Goal: Information Seeking & Learning: Learn about a topic

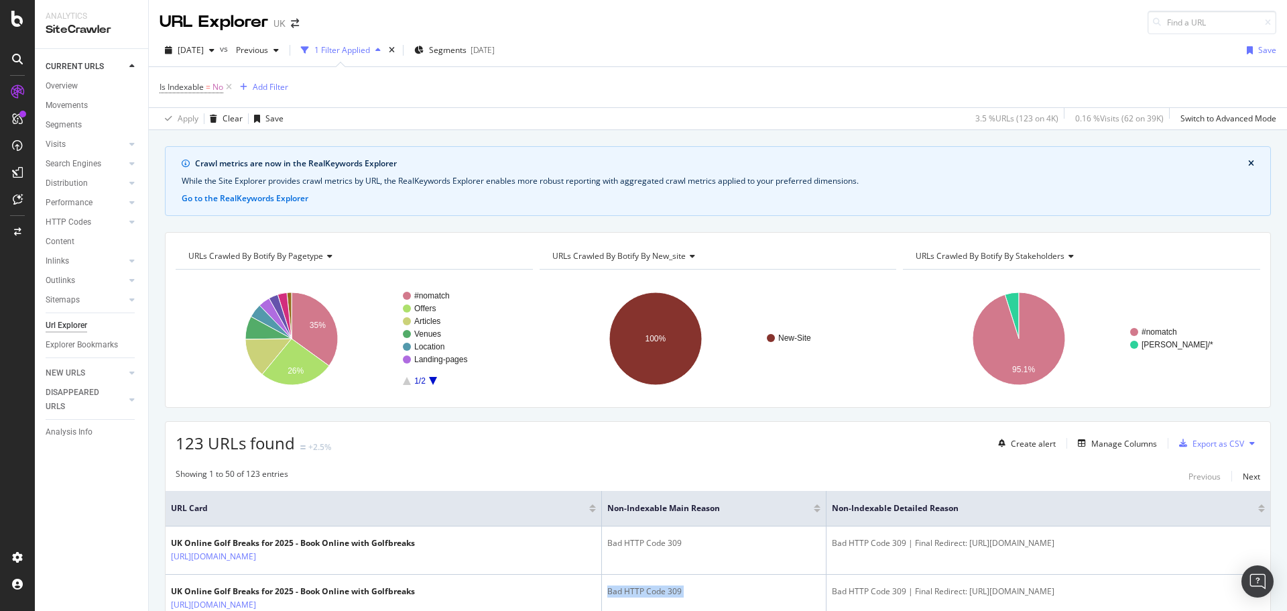
scroll to position [402, 0]
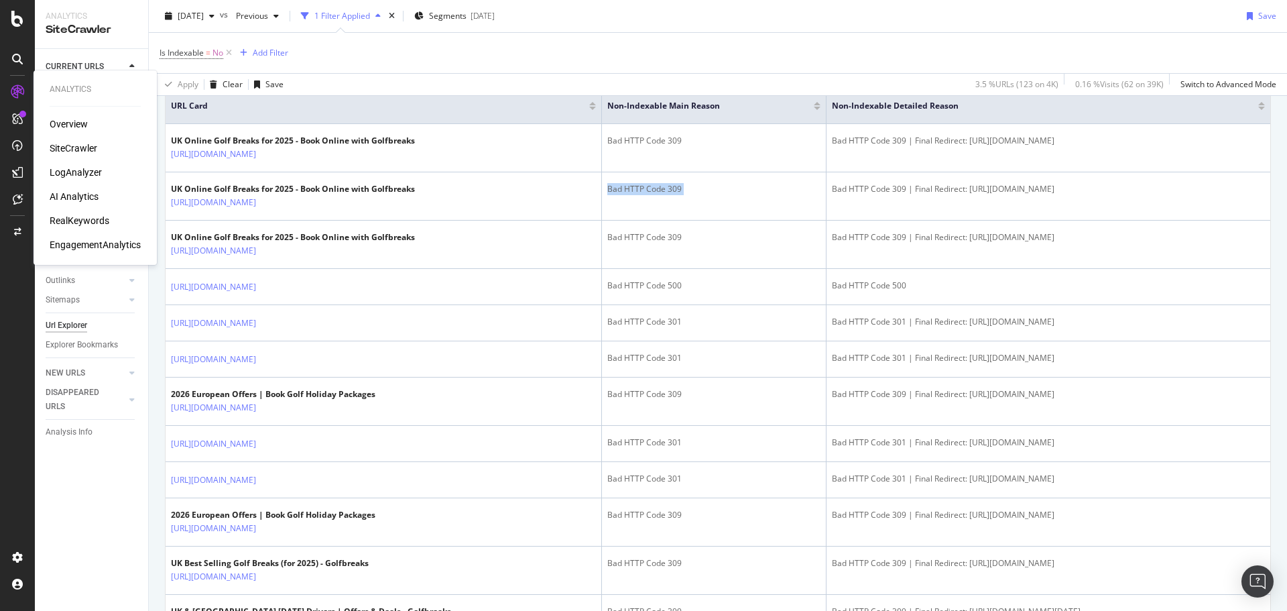
click at [86, 215] on div "RealKeywords" at bounding box center [80, 220] width 60 height 13
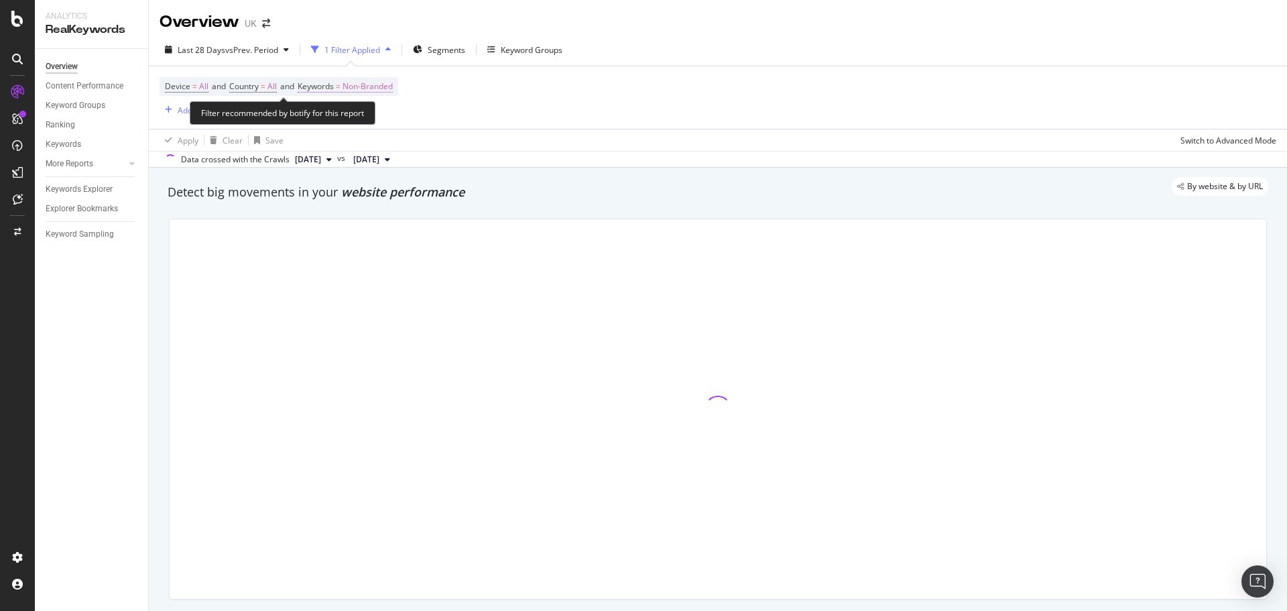
click at [391, 84] on span "Non-Branded" at bounding box center [368, 86] width 50 height 19
click at [387, 116] on div "button" at bounding box center [381, 118] width 16 height 8
click at [365, 214] on div at bounding box center [718, 409] width 1114 height 402
click at [373, 88] on span "Non-Branded" at bounding box center [368, 86] width 50 height 19
click at [373, 115] on div "button" at bounding box center [381, 118] width 16 height 8
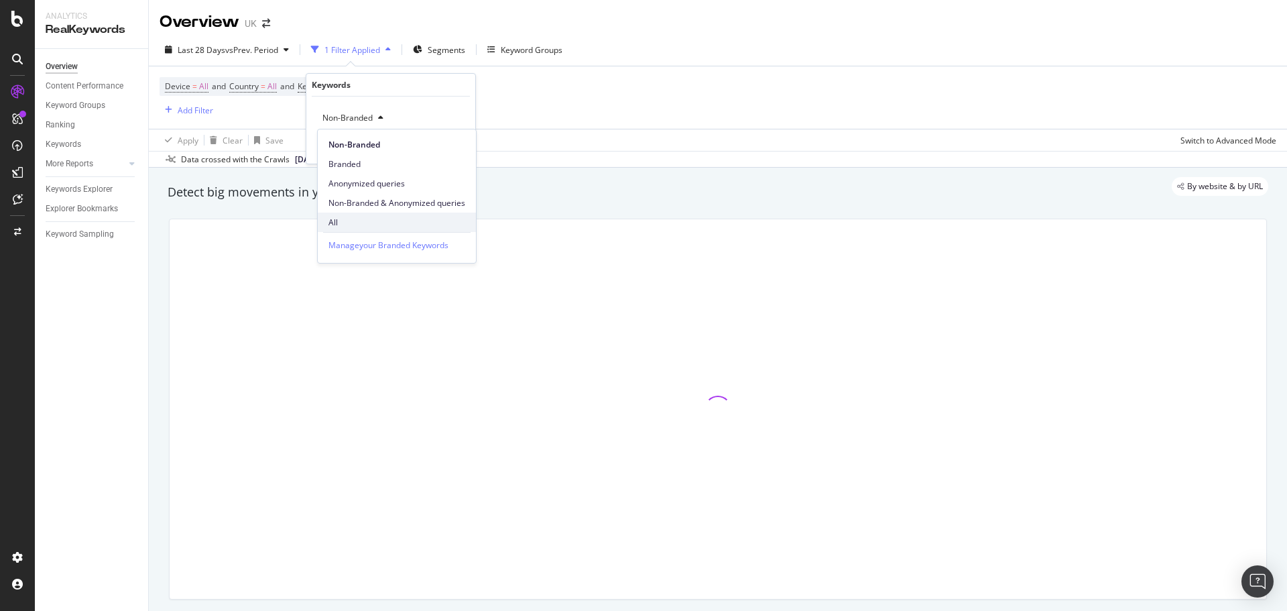
click at [345, 217] on span "All" at bounding box center [396, 223] width 137 height 12
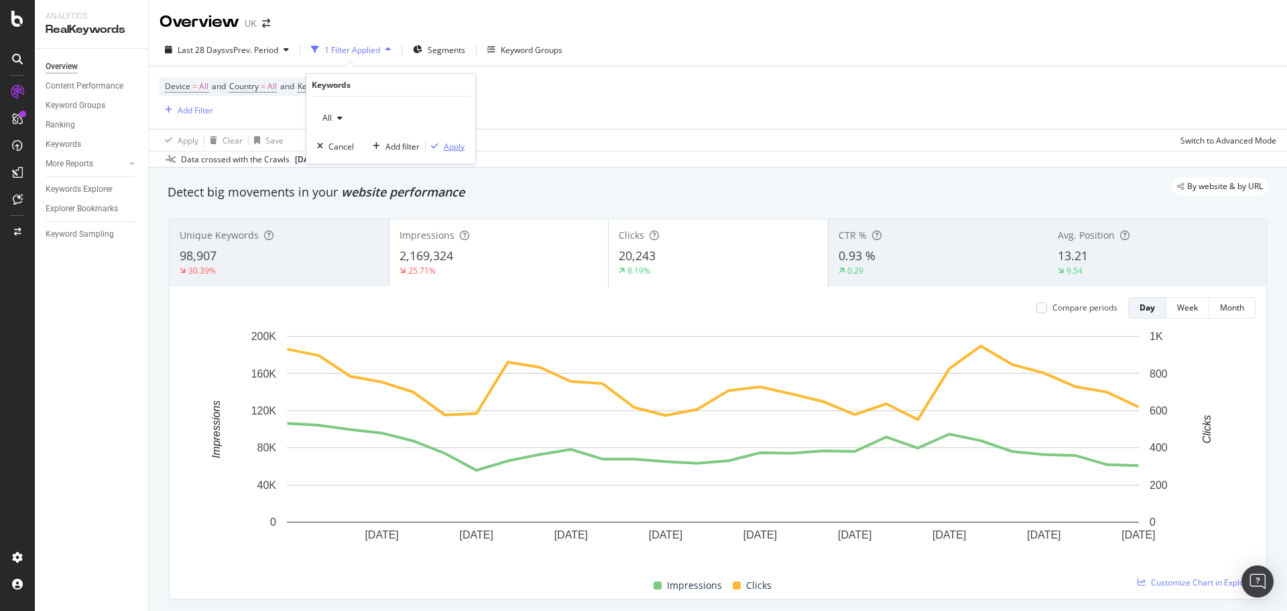
click at [458, 142] on div "Apply" at bounding box center [454, 146] width 21 height 11
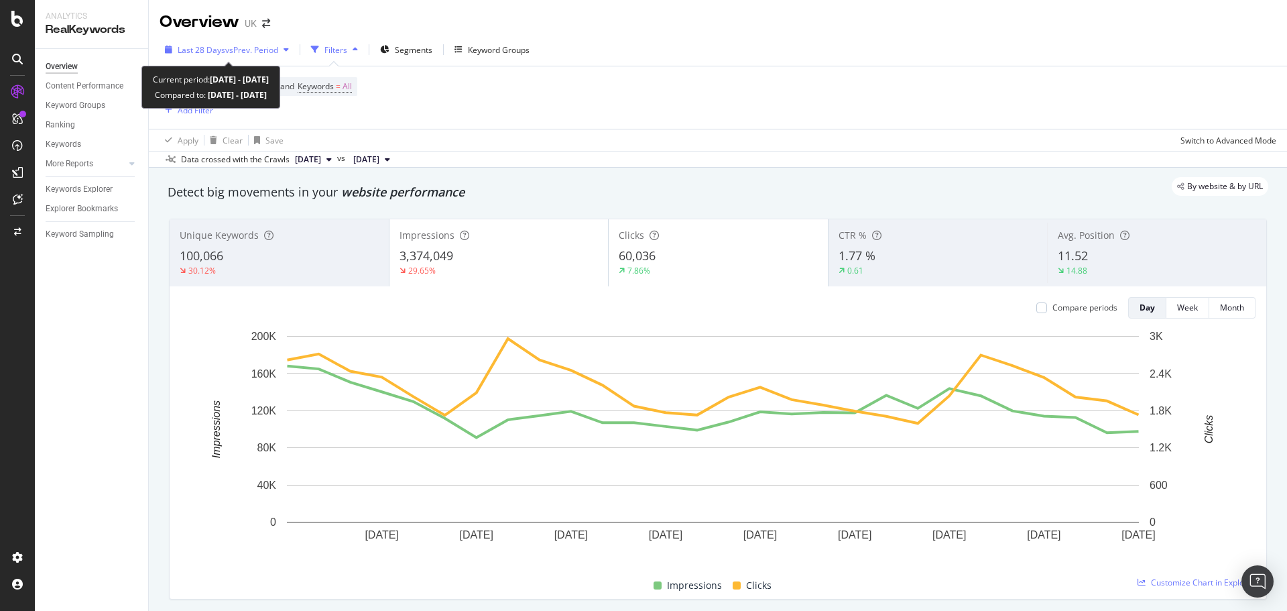
click at [231, 50] on span "vs Prev. Period" at bounding box center [251, 49] width 53 height 11
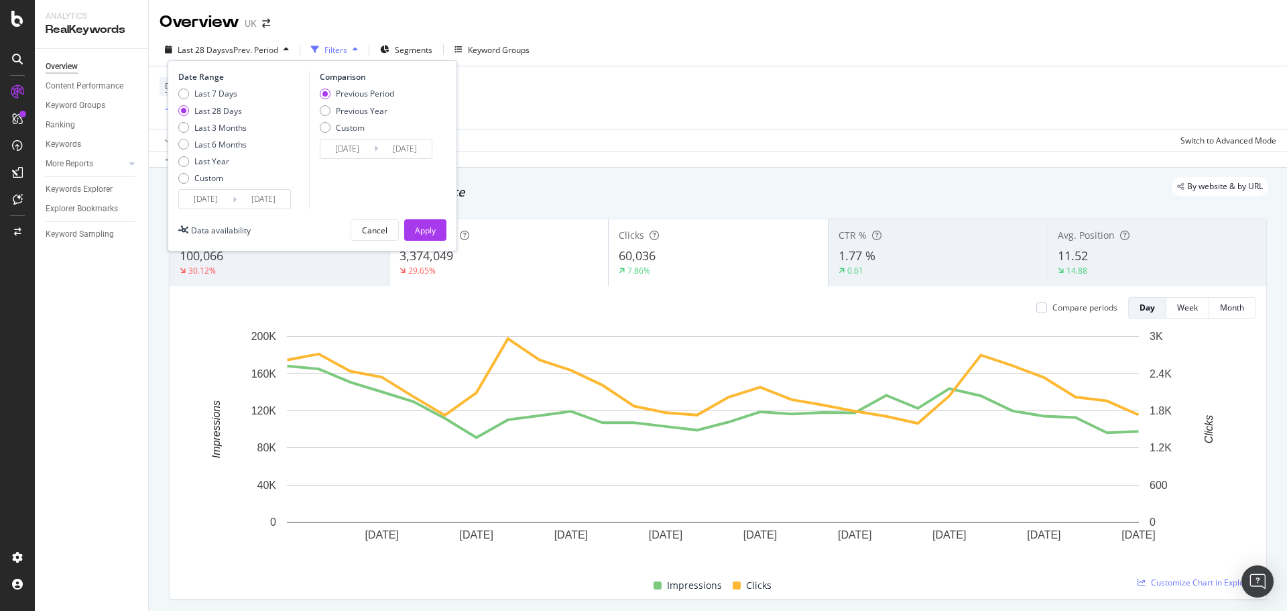
click at [221, 188] on div "Last 7 Days Last 28 Days Last 3 Months Last 6 Months Last Year Custom" at bounding box center [212, 138] width 68 height 101
click at [225, 202] on input "[DATE]" at bounding box center [206, 199] width 54 height 19
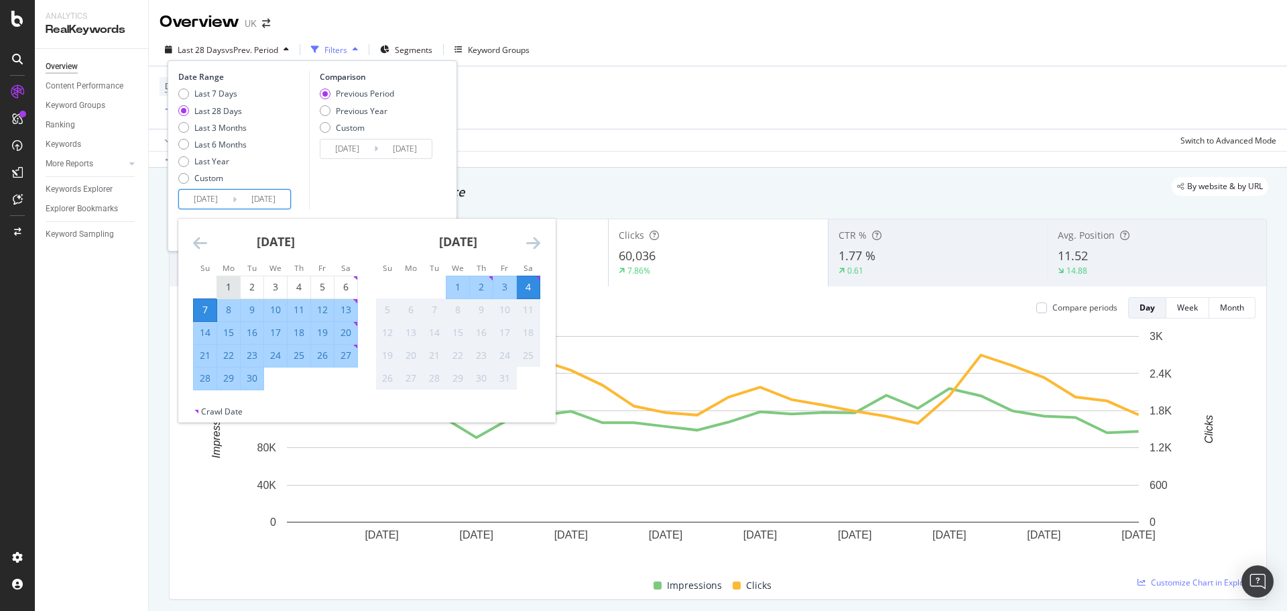
click at [235, 277] on div "1" at bounding box center [228, 287] width 23 height 22
type input "[DATE]"
click at [259, 377] on div "30" at bounding box center [252, 377] width 23 height 13
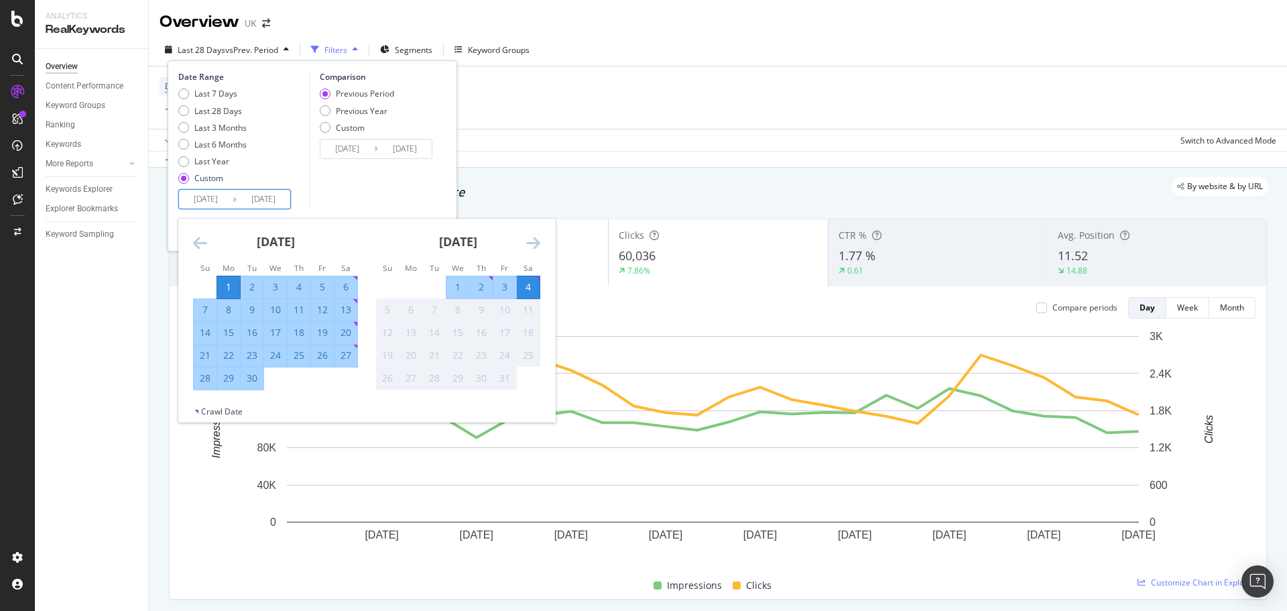
type input "[DATE]"
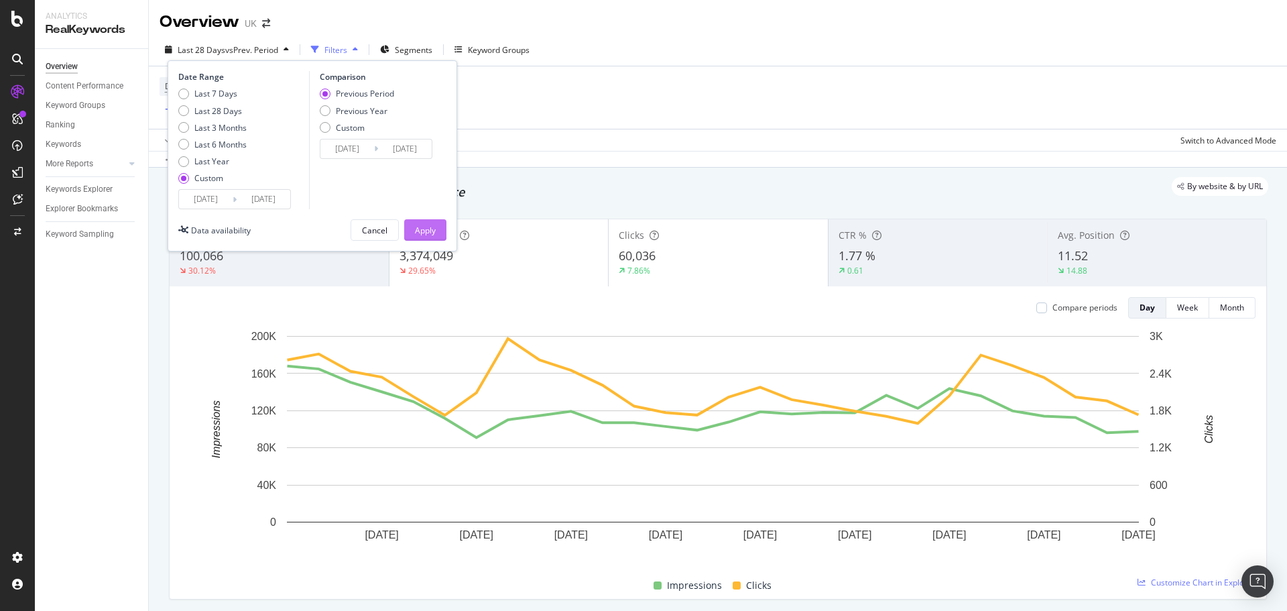
click at [418, 231] on div "Apply" at bounding box center [425, 230] width 21 height 11
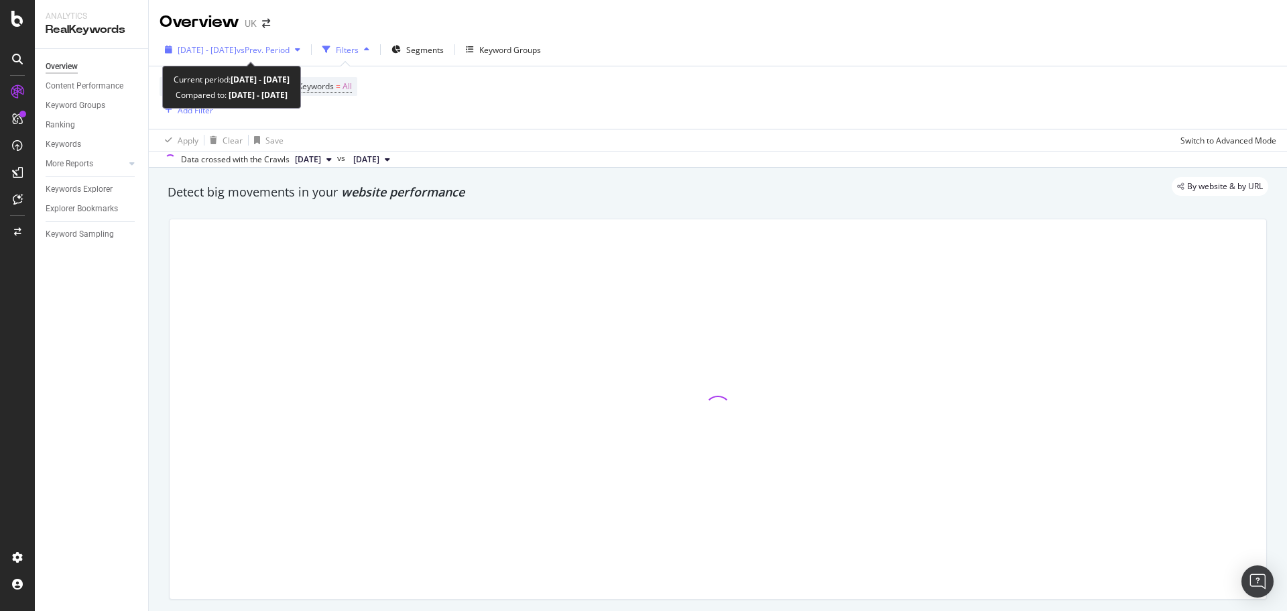
click at [284, 52] on span "vs Prev. Period" at bounding box center [263, 49] width 53 height 11
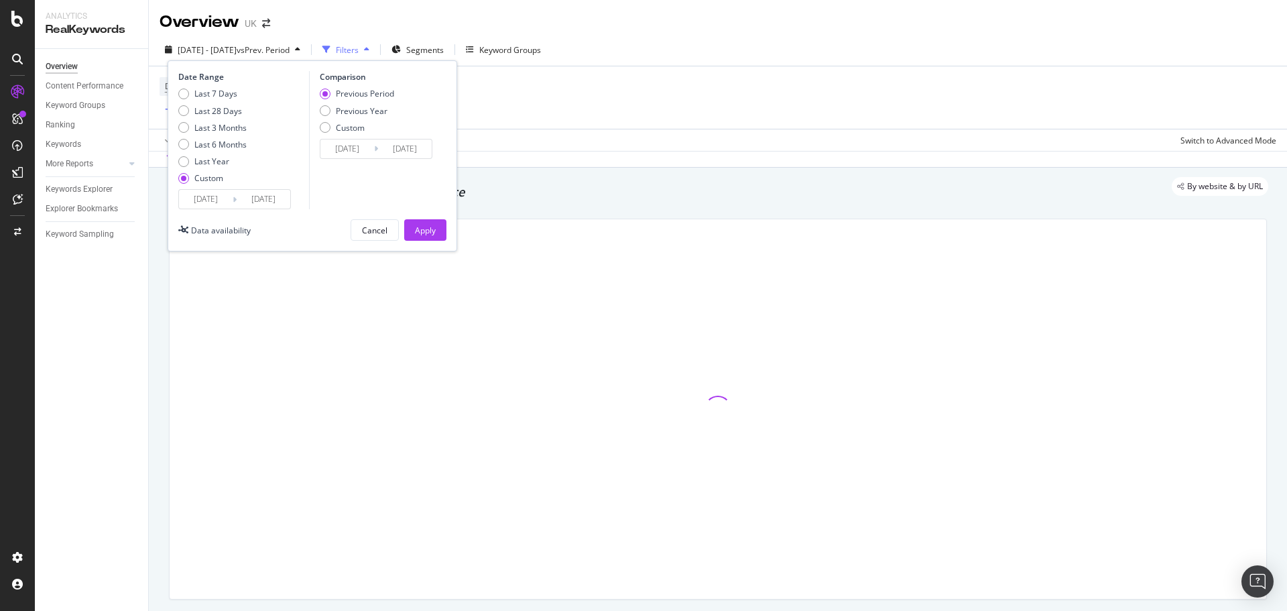
click at [346, 134] on div "Previous Period Previous Year Custom" at bounding box center [357, 113] width 74 height 50
click at [356, 117] on div "Previous Period Previous Year Custom" at bounding box center [357, 113] width 74 height 50
click at [356, 113] on div "Previous Year" at bounding box center [362, 110] width 52 height 11
type input "[DATE]"
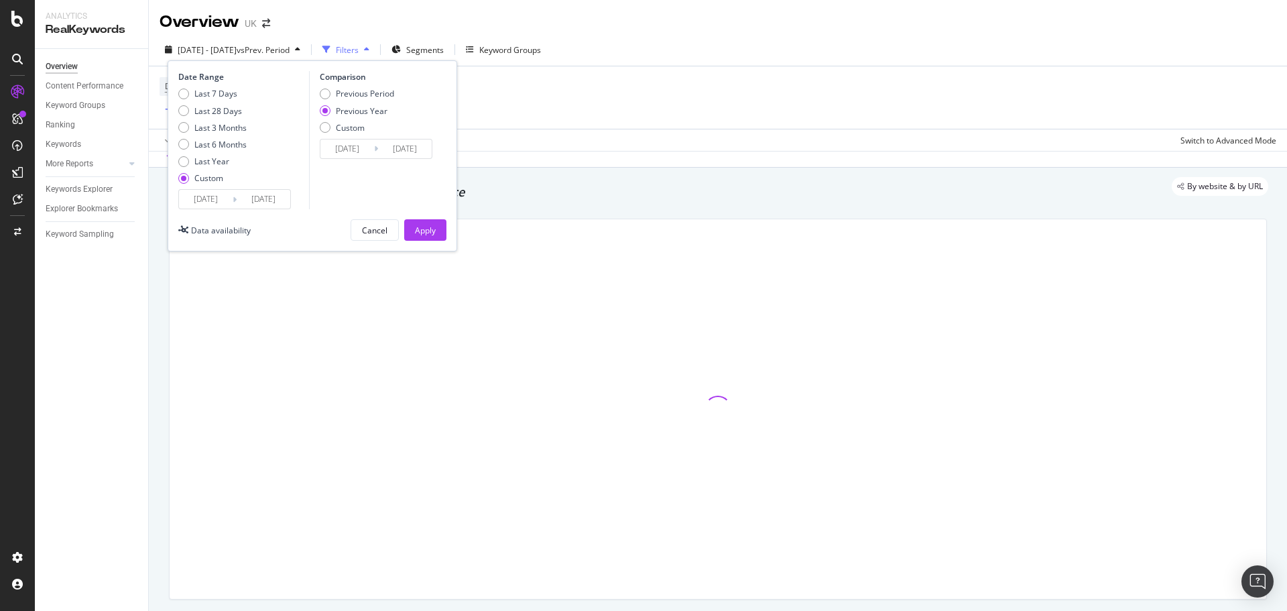
click at [353, 147] on input "[DATE]" at bounding box center [347, 148] width 54 height 19
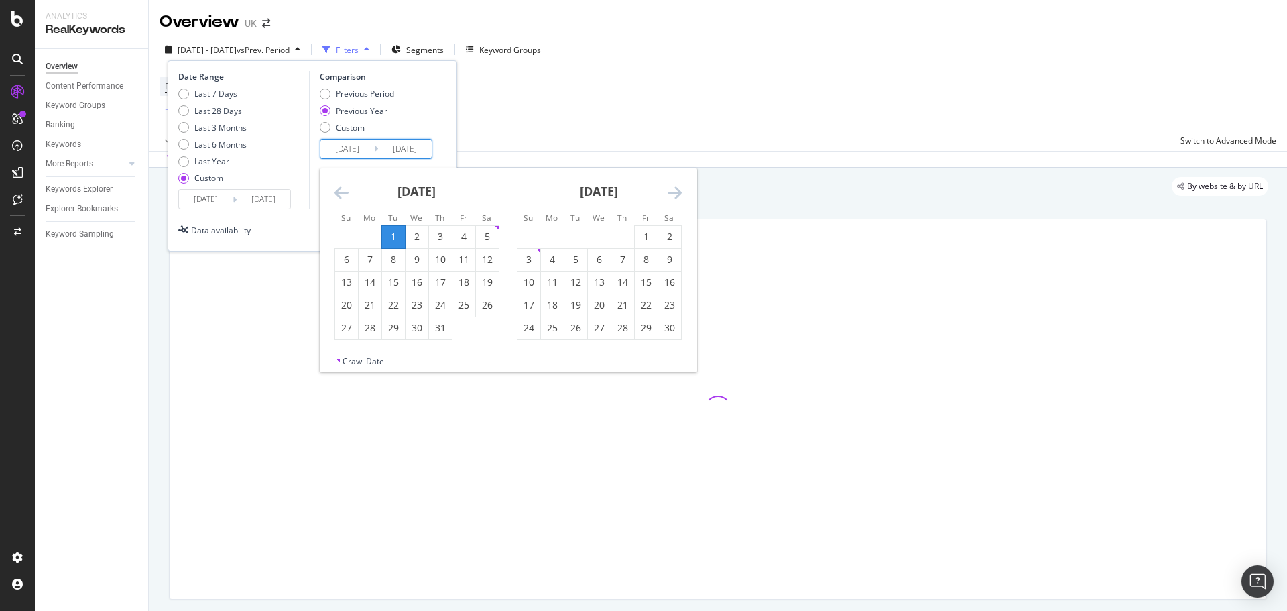
click at [343, 186] on icon "Move backward to switch to the previous month." at bounding box center [341, 192] width 14 height 16
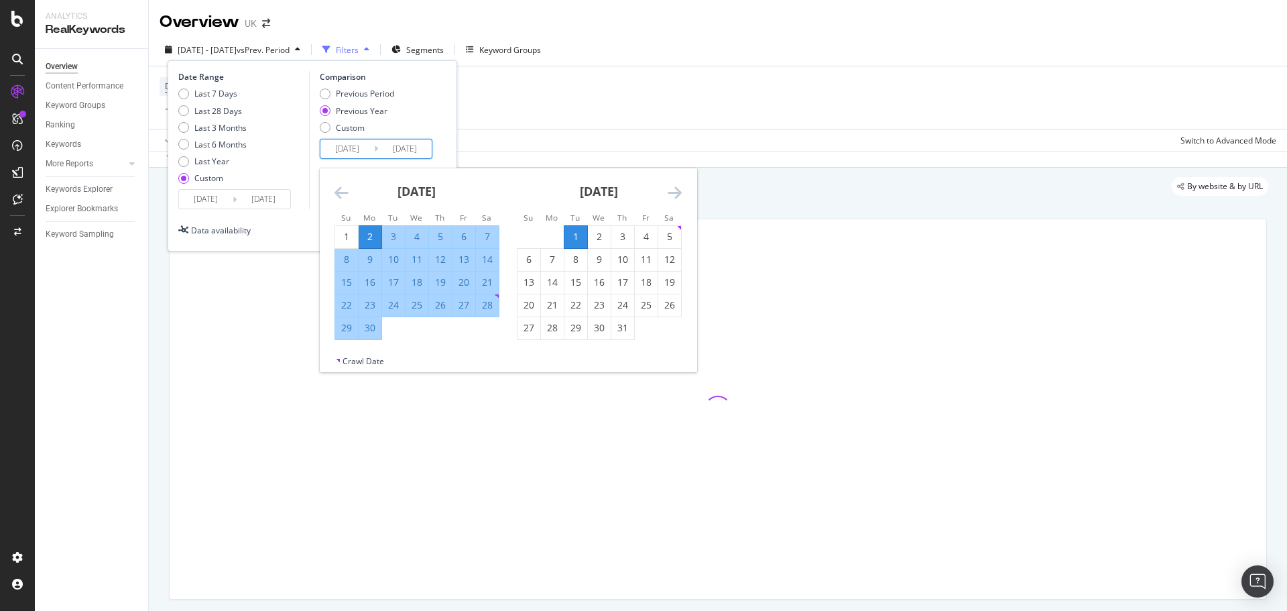
click at [343, 190] on icon "Move backward to switch to the previous month." at bounding box center [341, 192] width 14 height 16
click at [351, 234] on div "1" at bounding box center [346, 236] width 23 height 13
type input "[DATE]"
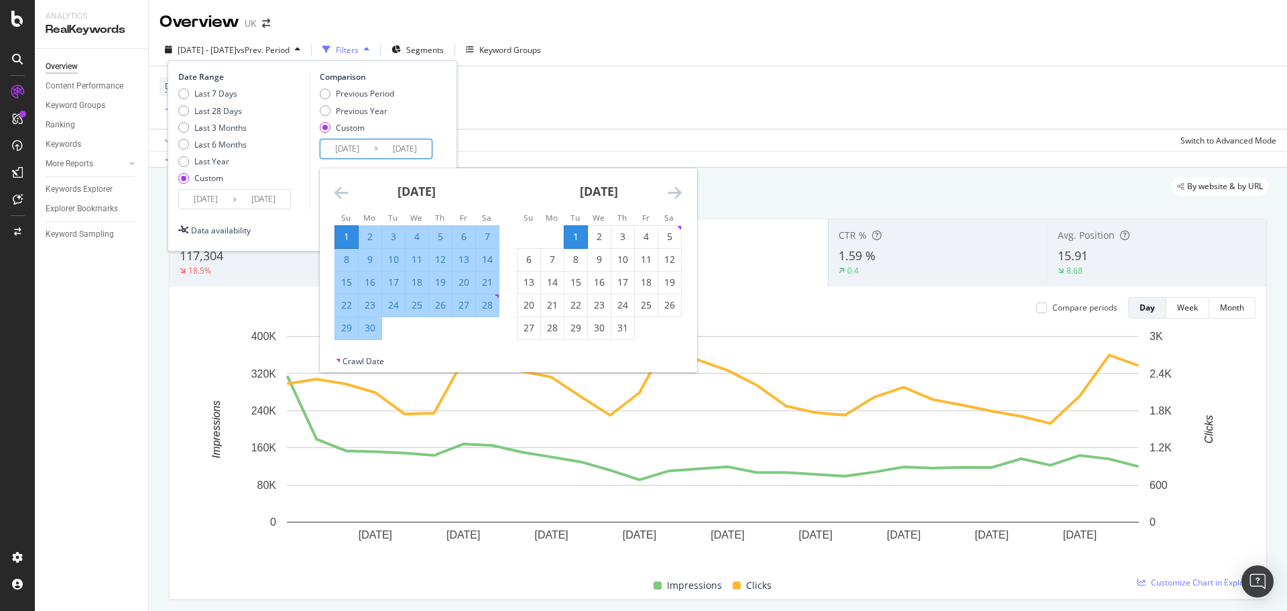
click at [373, 329] on div "30" at bounding box center [370, 327] width 23 height 13
type input "[DATE]"
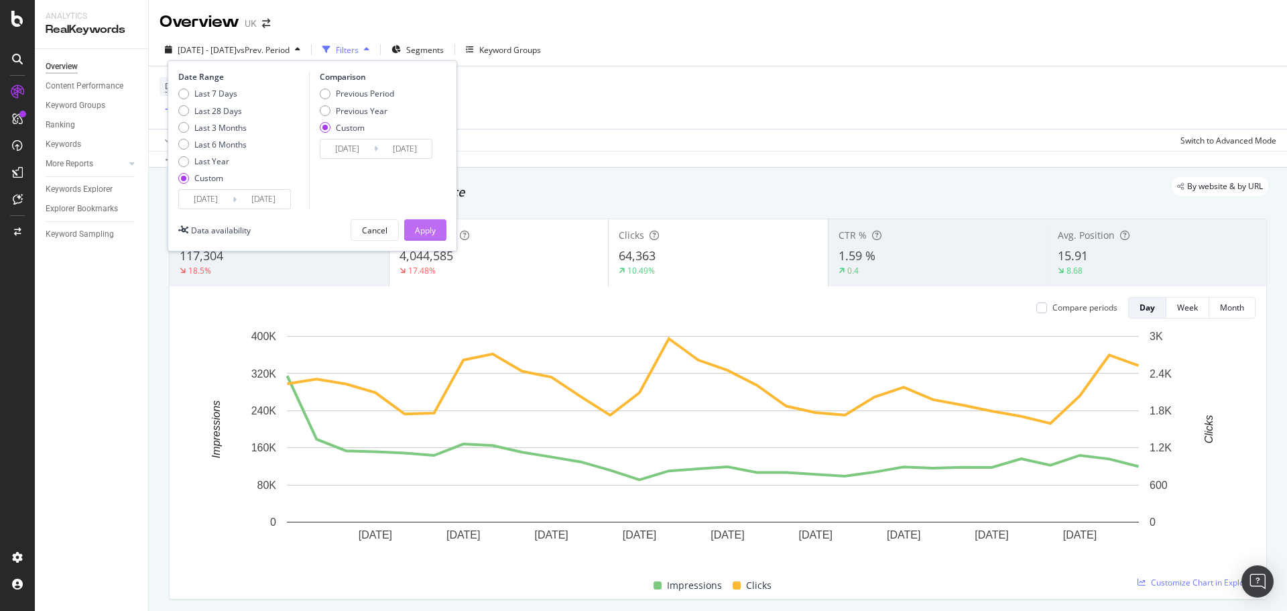
click at [433, 222] on div "Apply" at bounding box center [425, 230] width 21 height 20
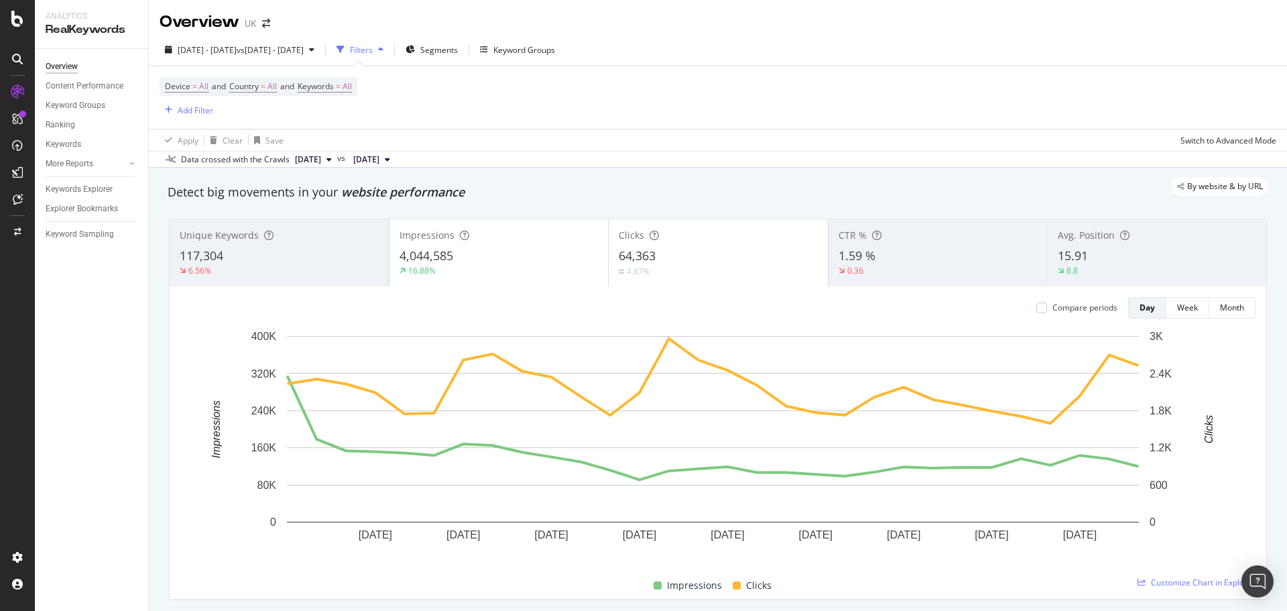
click at [511, 273] on div "16.88%" at bounding box center [498, 271] width 199 height 12
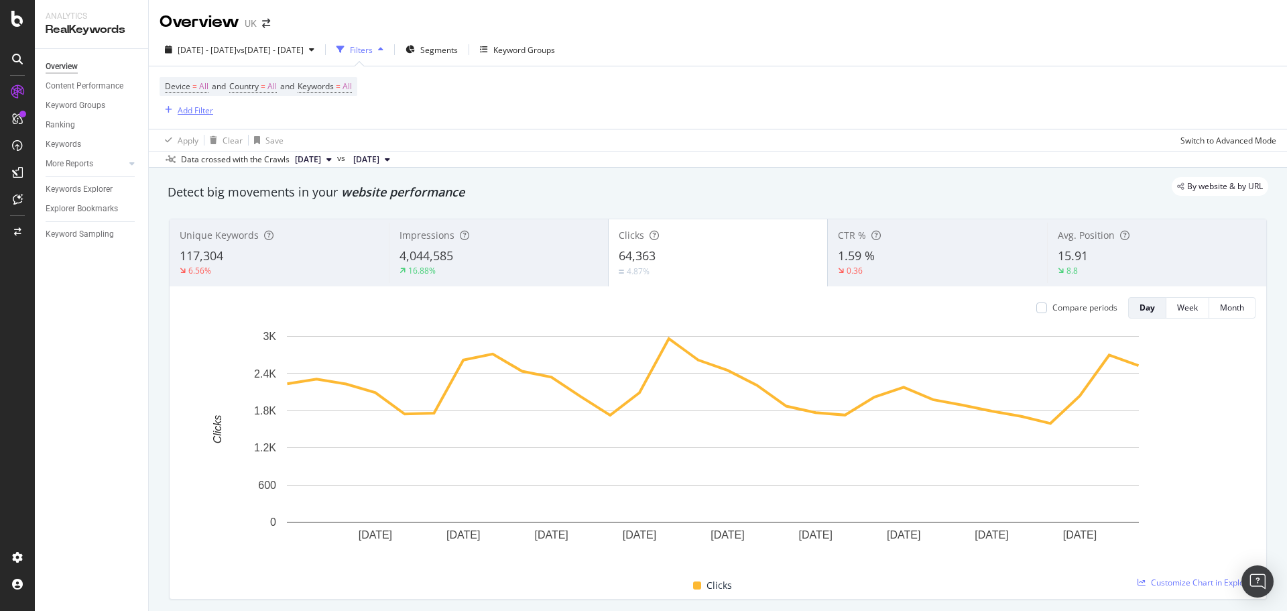
click at [194, 109] on div "Add Filter" at bounding box center [196, 110] width 36 height 11
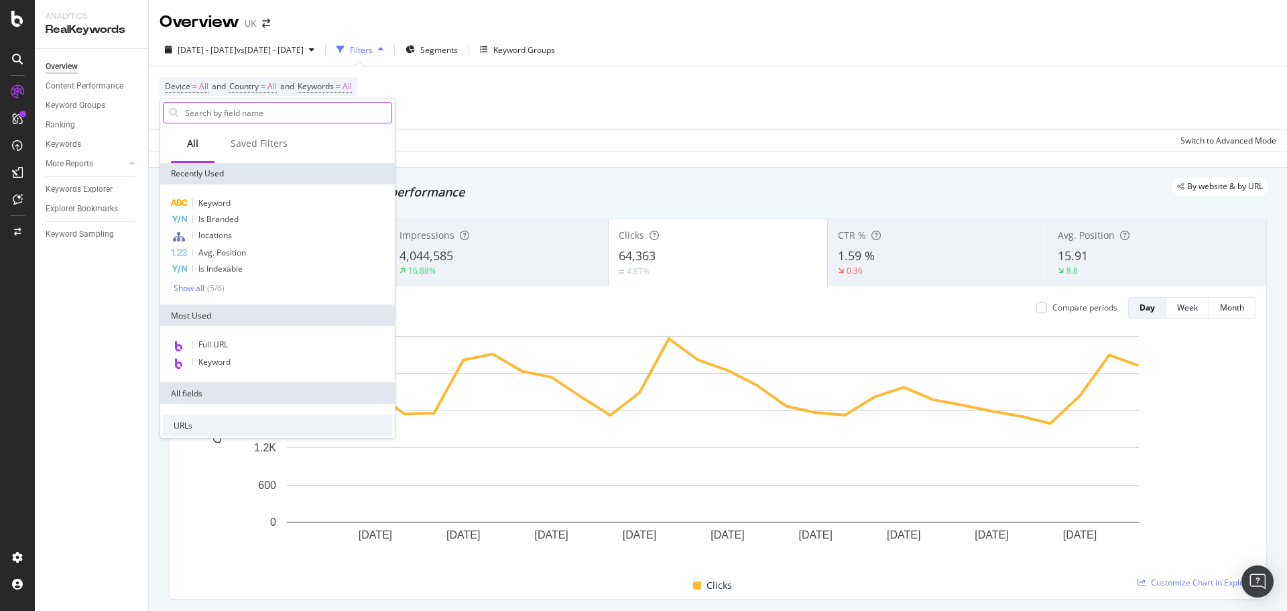
click at [248, 109] on input "text" at bounding box center [288, 113] width 208 height 20
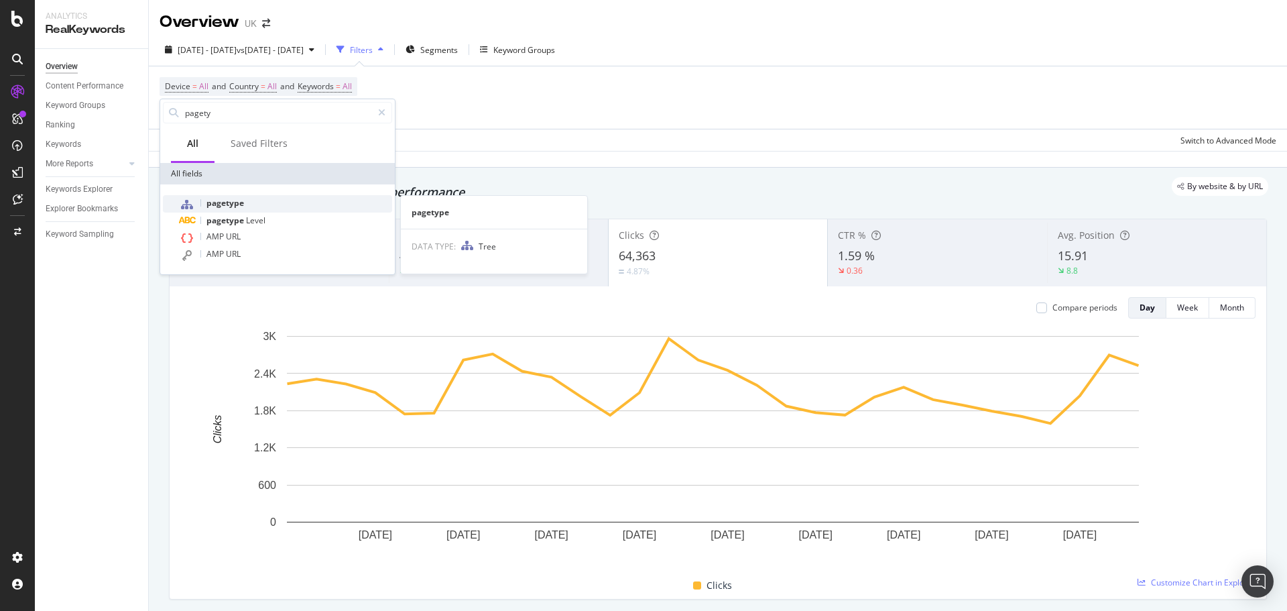
type input "pagety"
click at [236, 198] on span "pagetype" at bounding box center [225, 202] width 38 height 11
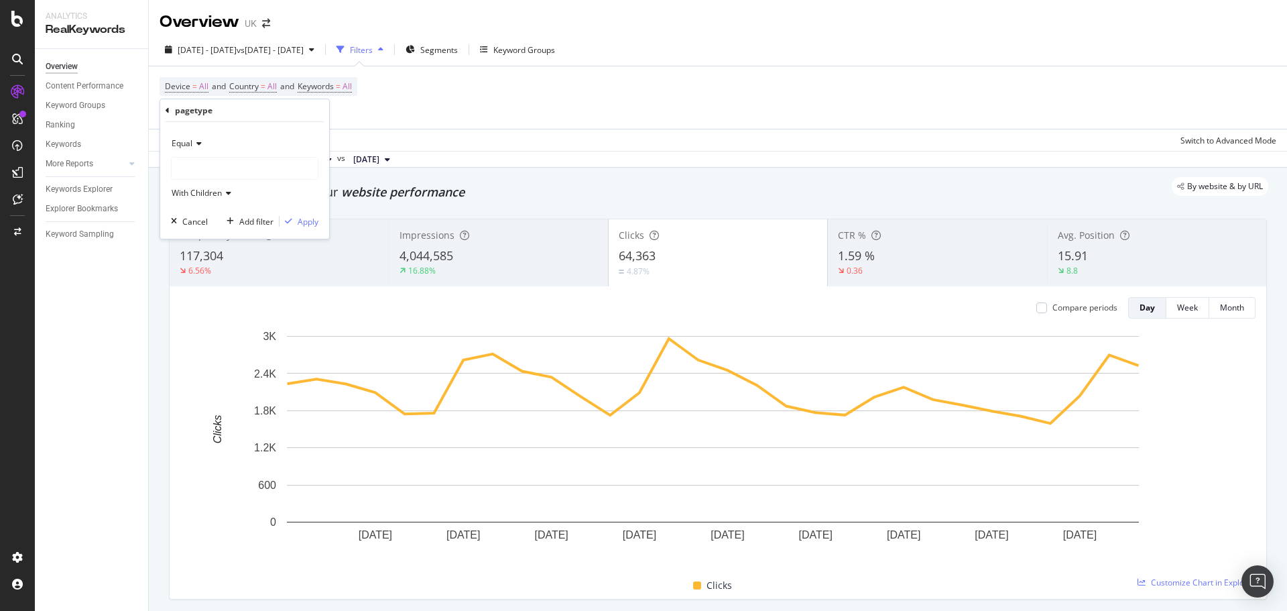
click at [245, 173] on div at bounding box center [245, 168] width 146 height 21
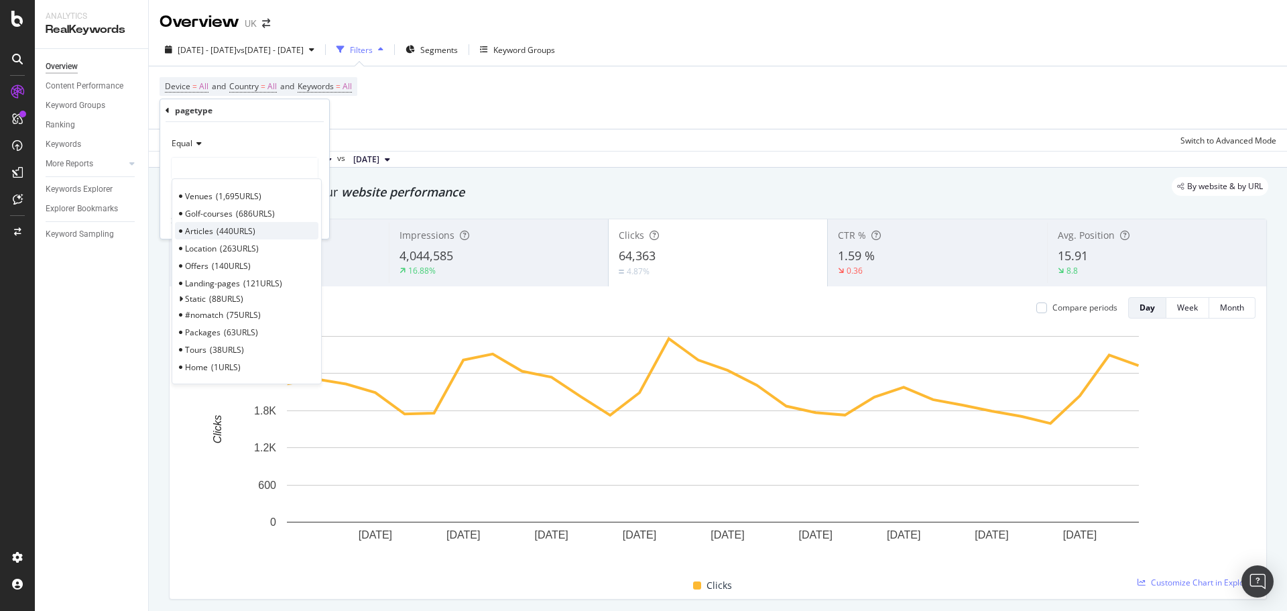
click at [241, 232] on span "440 URLS" at bounding box center [236, 230] width 39 height 11
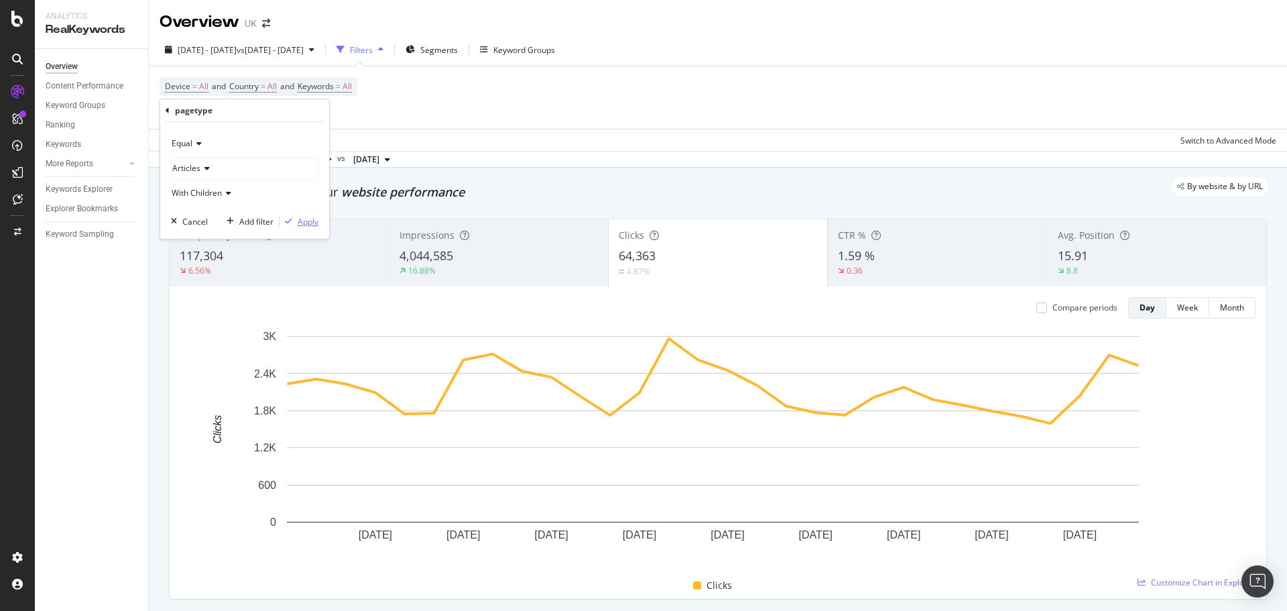
click at [311, 228] on button "Apply" at bounding box center [299, 220] width 39 height 13
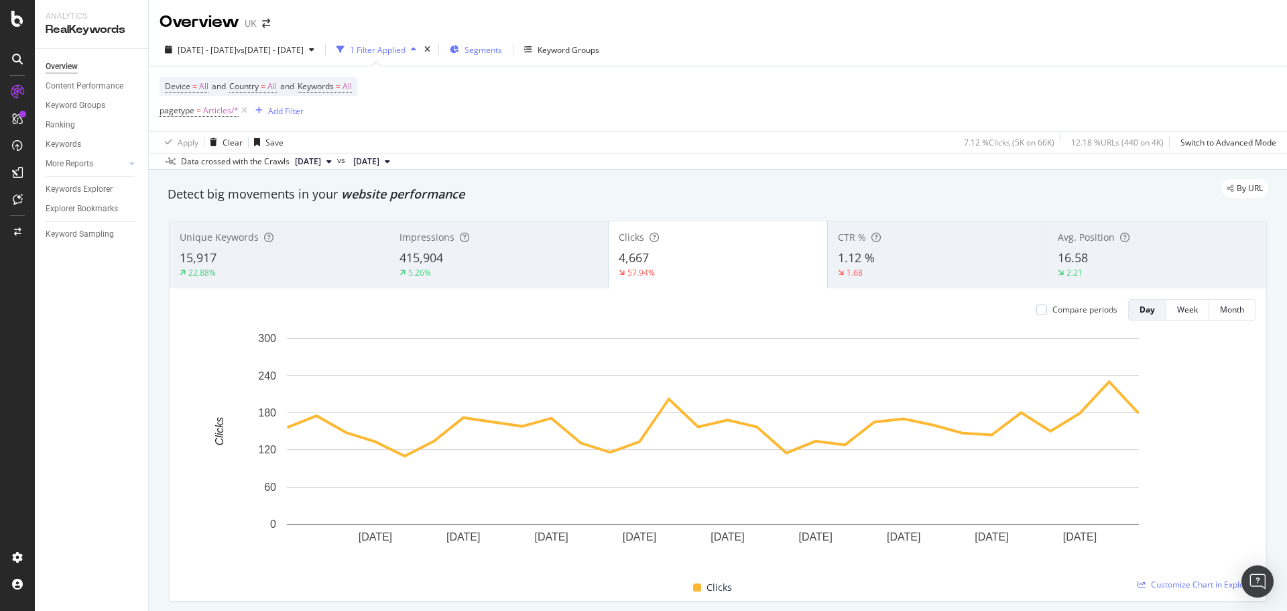
click at [502, 52] on span "Segments" at bounding box center [484, 49] width 38 height 11
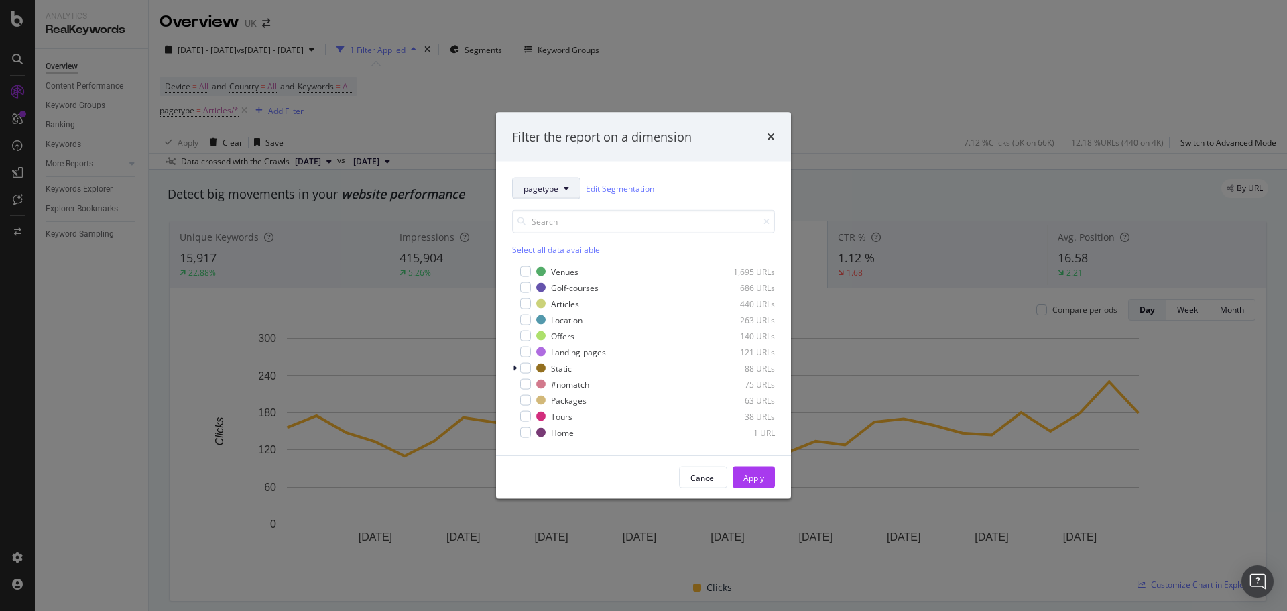
click at [558, 188] on span "pagetype" at bounding box center [540, 187] width 35 height 11
click at [560, 308] on span "locations" at bounding box center [566, 311] width 86 height 12
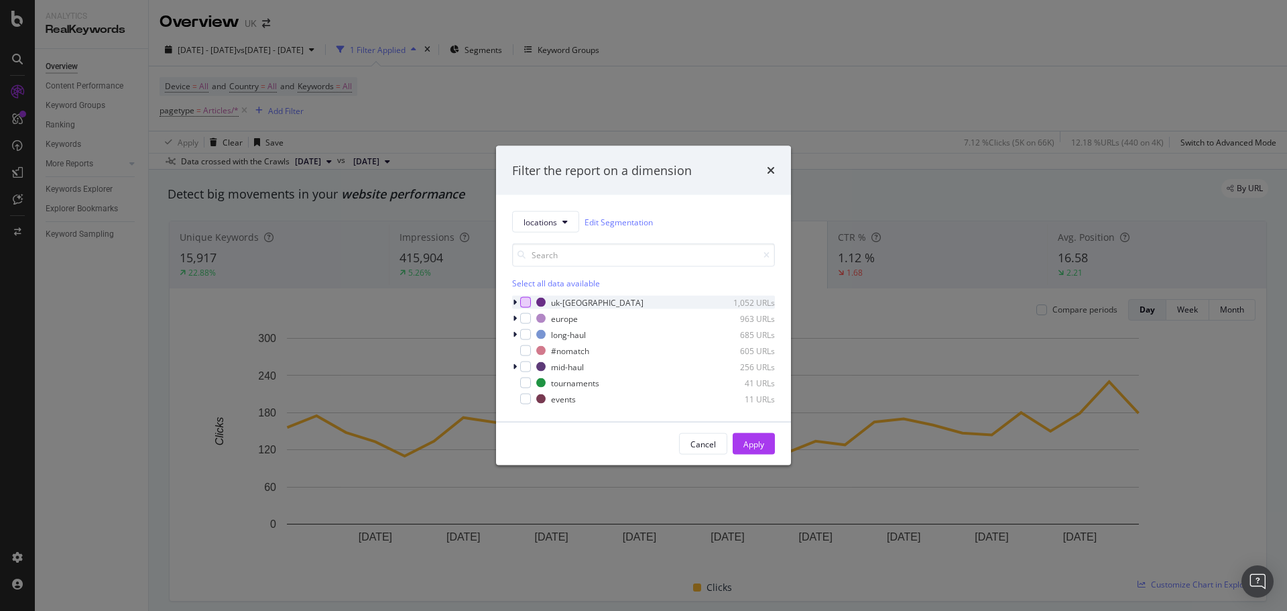
click at [521, 301] on div "modal" at bounding box center [525, 302] width 11 height 11
click at [771, 448] on button "Apply" at bounding box center [754, 443] width 42 height 21
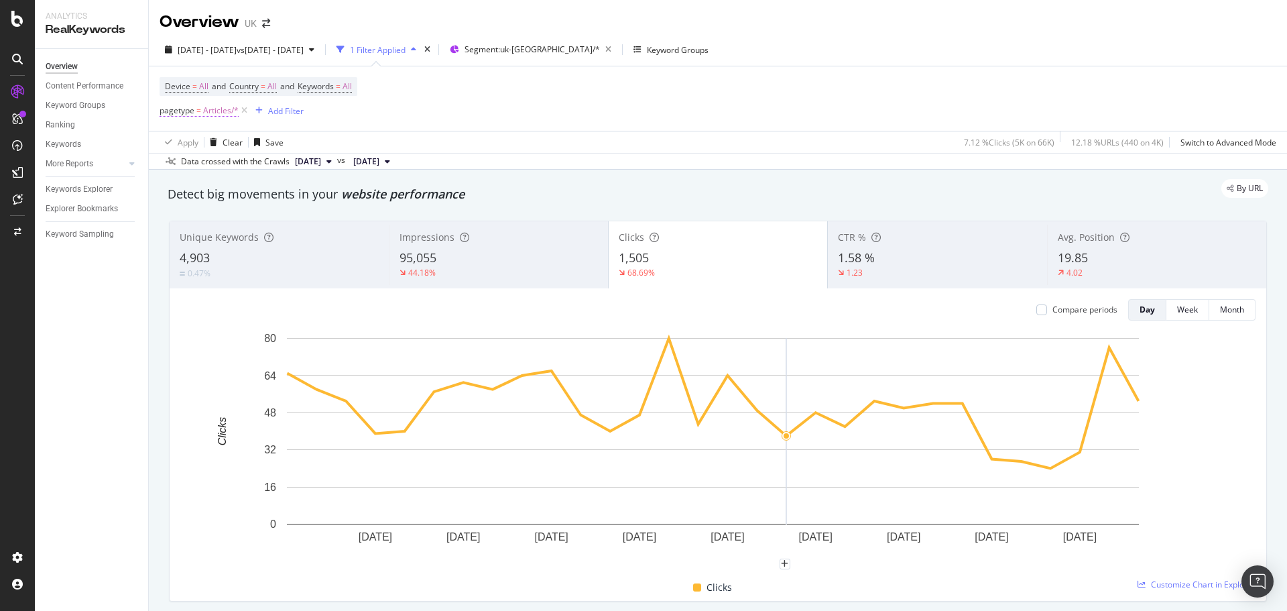
click at [214, 113] on span "Articles/*" at bounding box center [221, 110] width 36 height 19
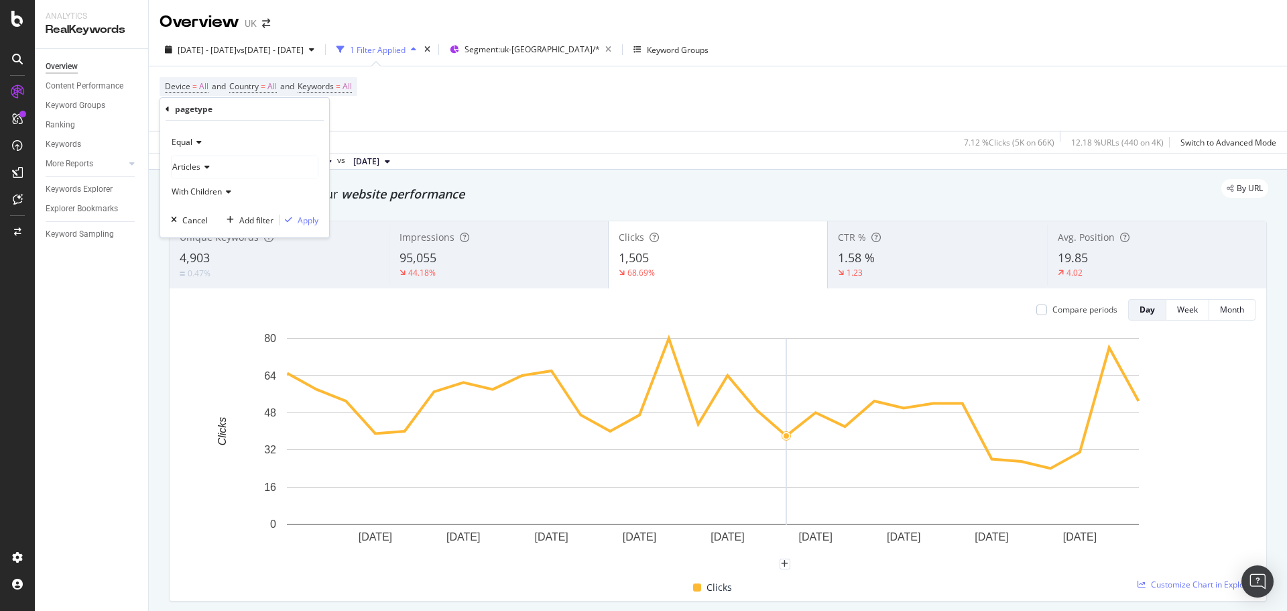
click at [460, 111] on div "Device = All and Country = All and Keywords = All pagetype = Articles/* Add Fil…" at bounding box center [718, 98] width 1117 height 64
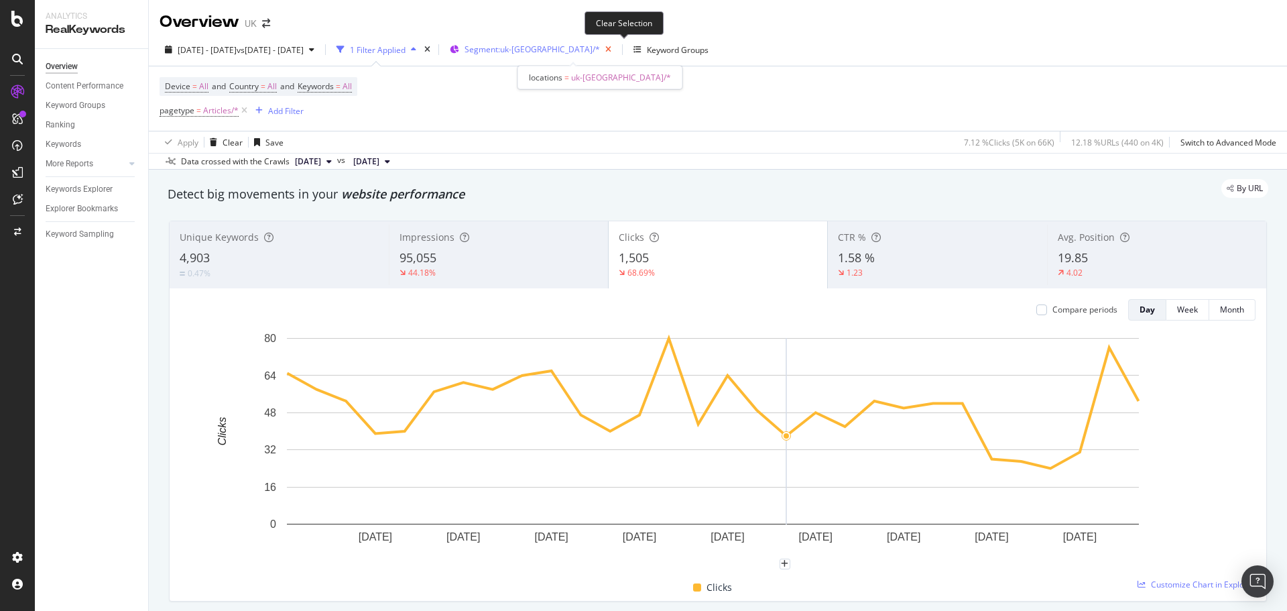
click at [617, 51] on icon "button" at bounding box center [608, 49] width 17 height 19
click at [214, 111] on span "Articles/*" at bounding box center [221, 110] width 36 height 19
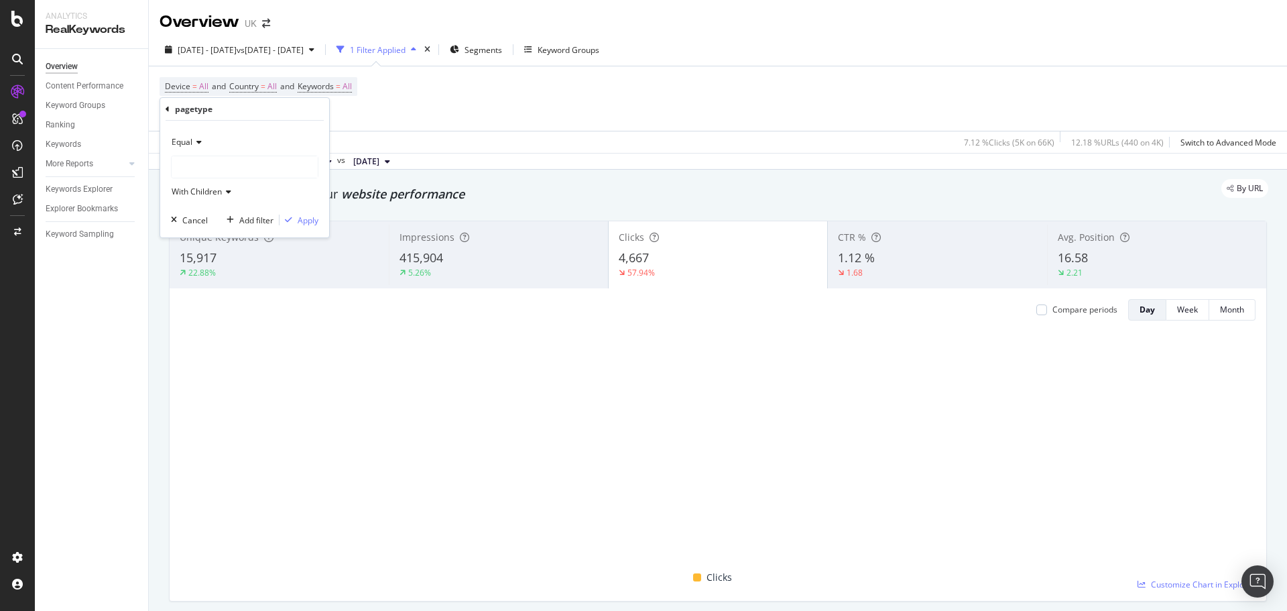
click at [167, 107] on icon at bounding box center [168, 109] width 4 height 8
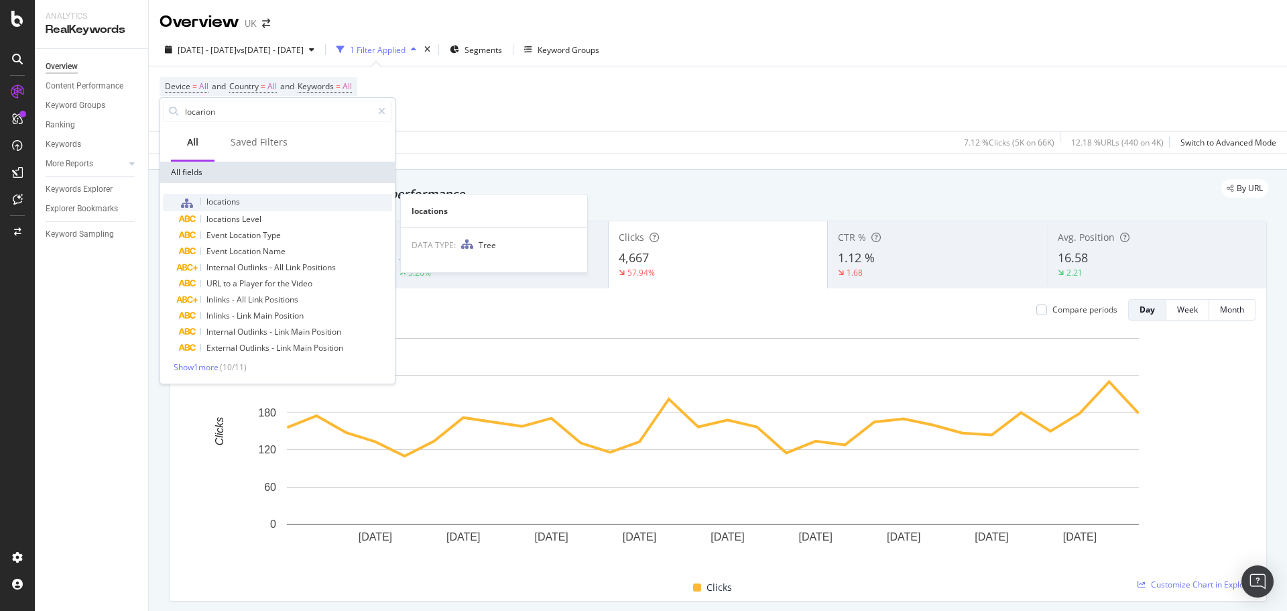
type input "locarion"
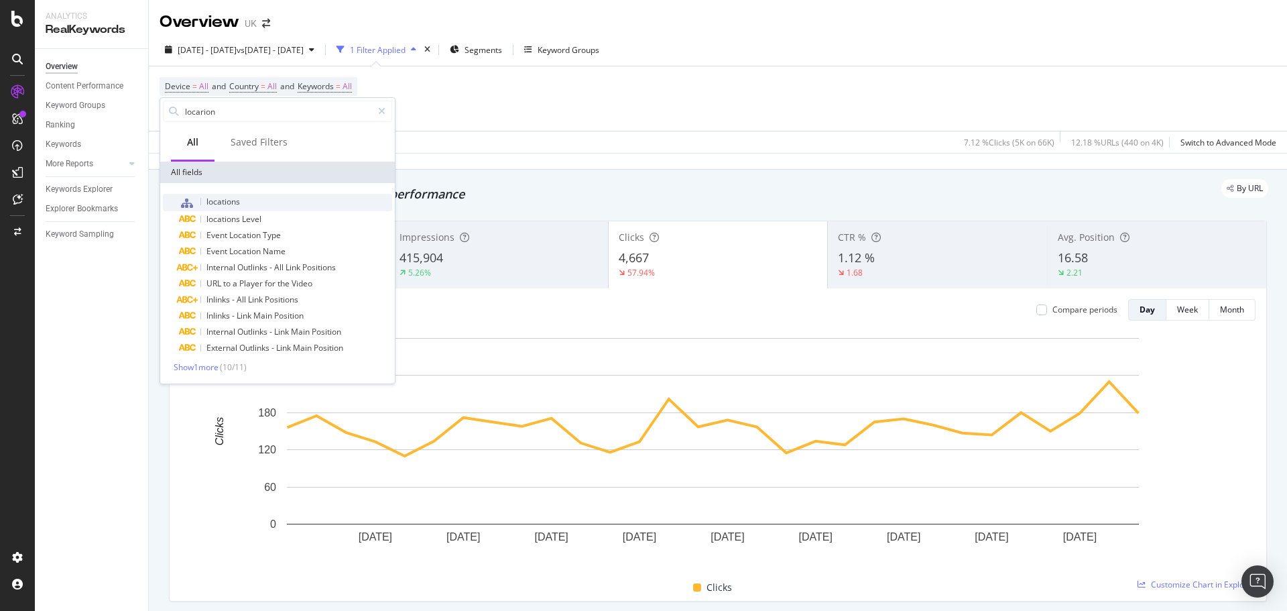
click at [244, 200] on div "locations" at bounding box center [285, 202] width 213 height 17
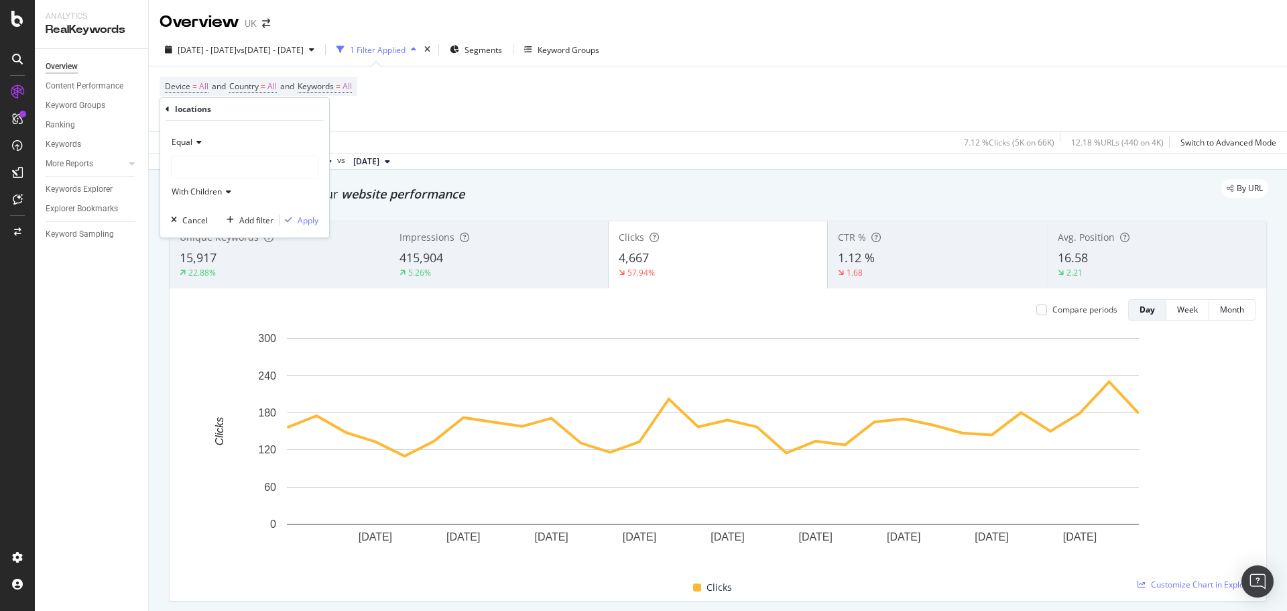
click at [219, 162] on div at bounding box center [245, 166] width 146 height 21
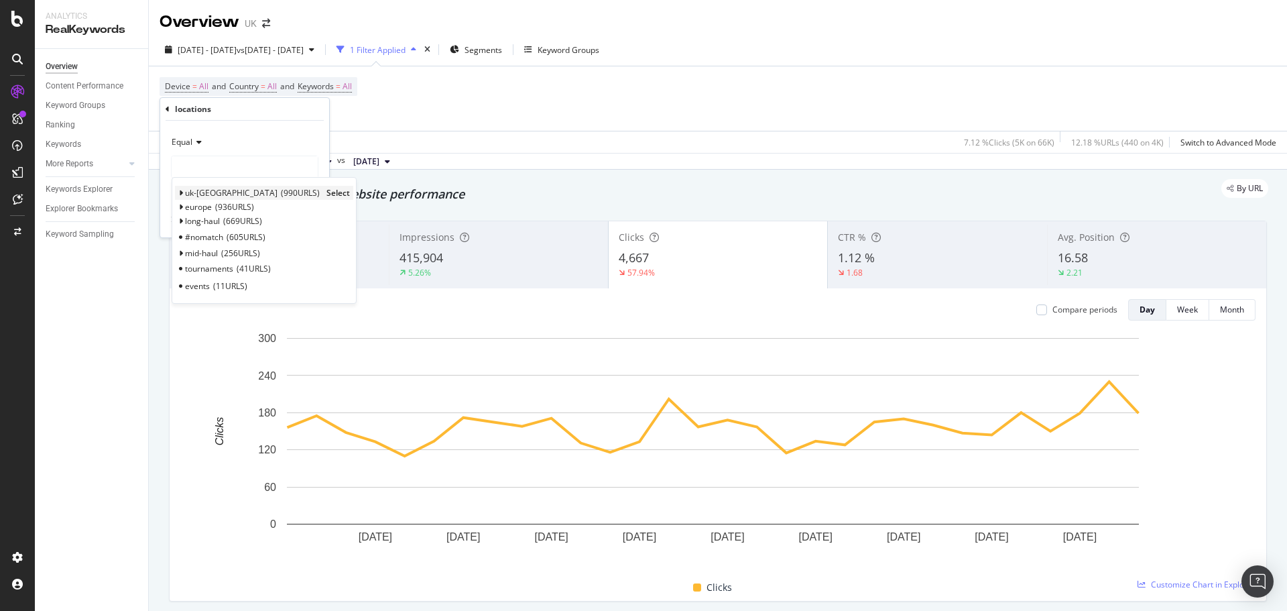
click at [326, 193] on span "Select" at bounding box center [337, 192] width 23 height 11
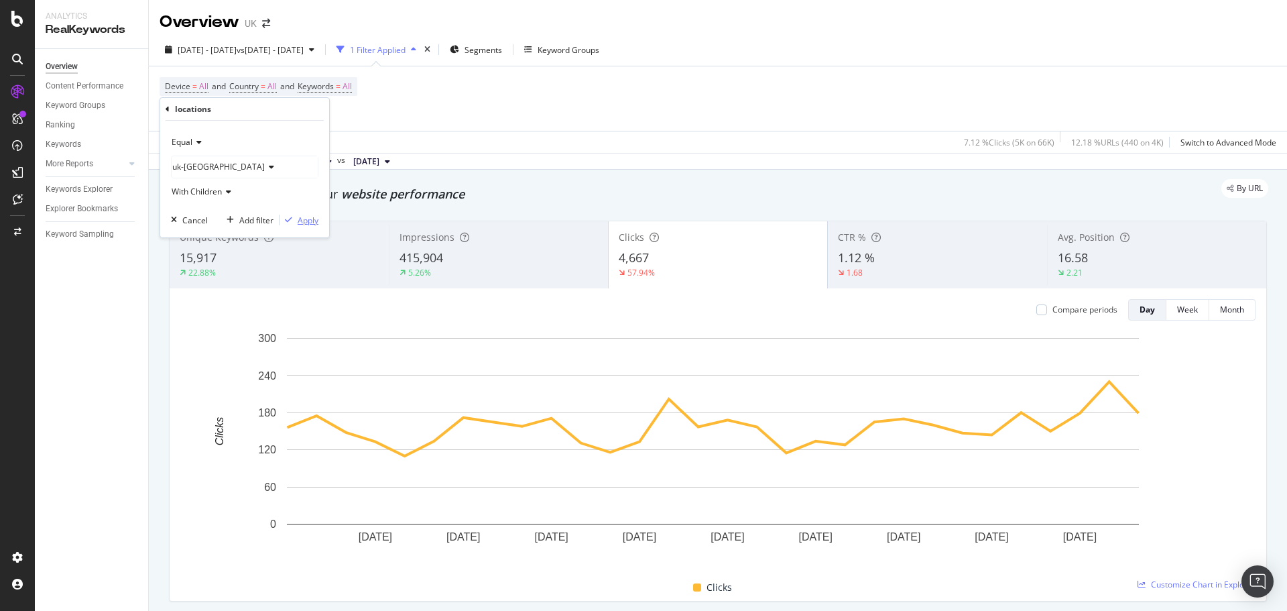
click at [300, 217] on div "Apply" at bounding box center [308, 219] width 21 height 11
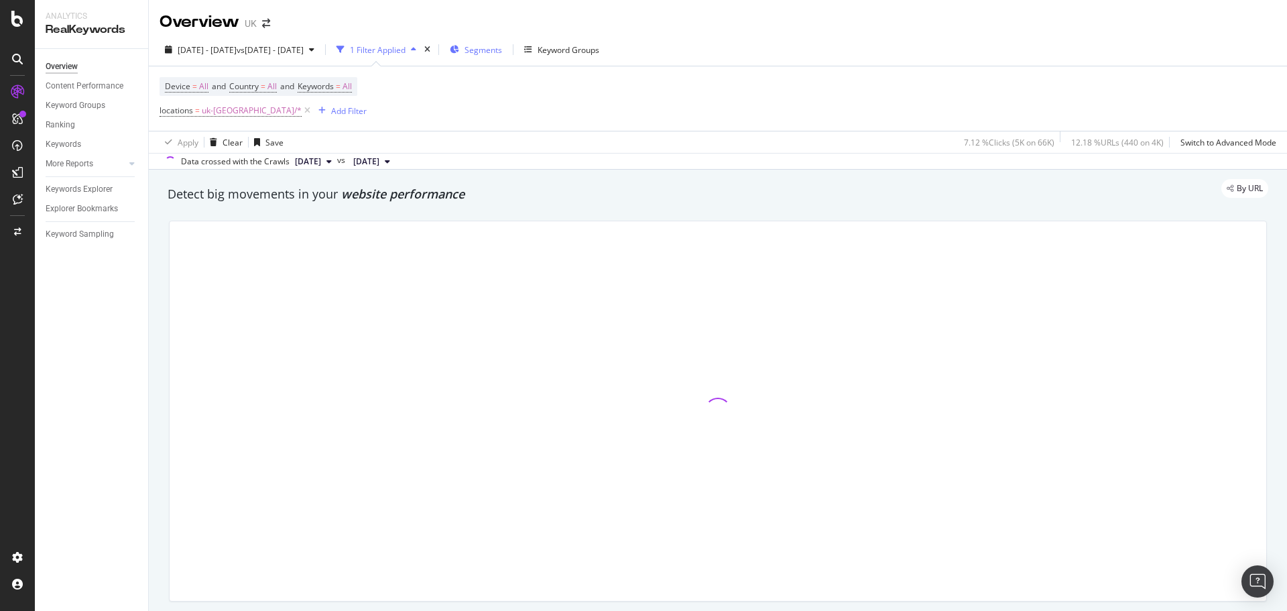
click at [459, 53] on icon "button" at bounding box center [454, 50] width 9 height 8
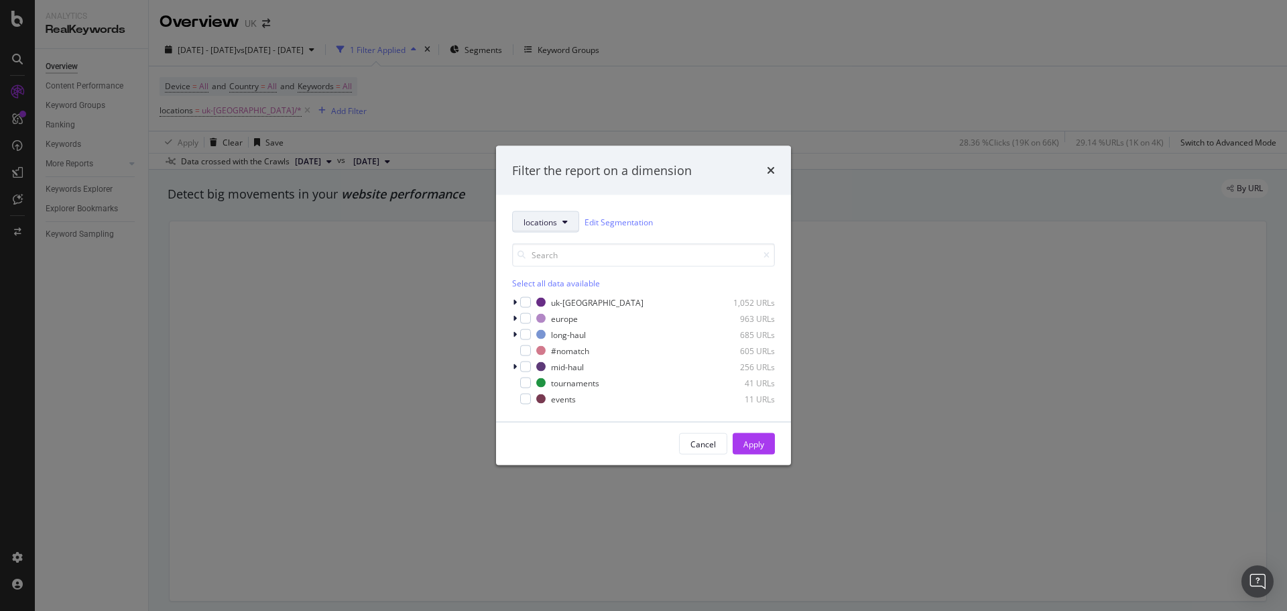
click at [562, 219] on icon "modal" at bounding box center [564, 222] width 5 height 8
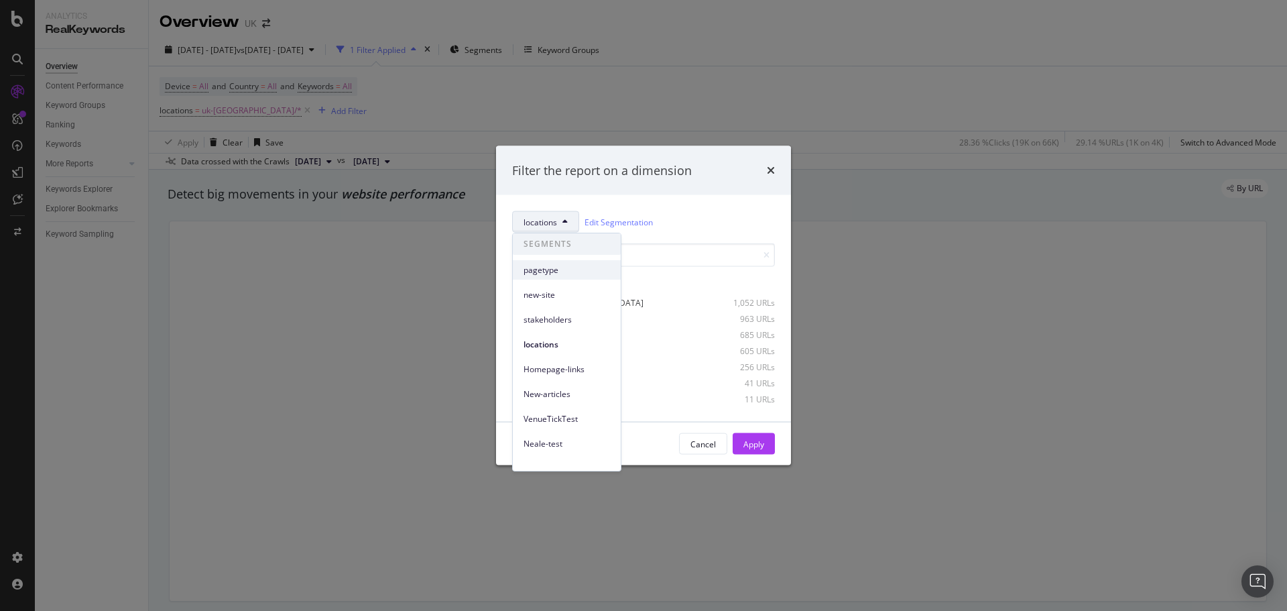
click at [564, 270] on span "pagetype" at bounding box center [566, 270] width 86 height 12
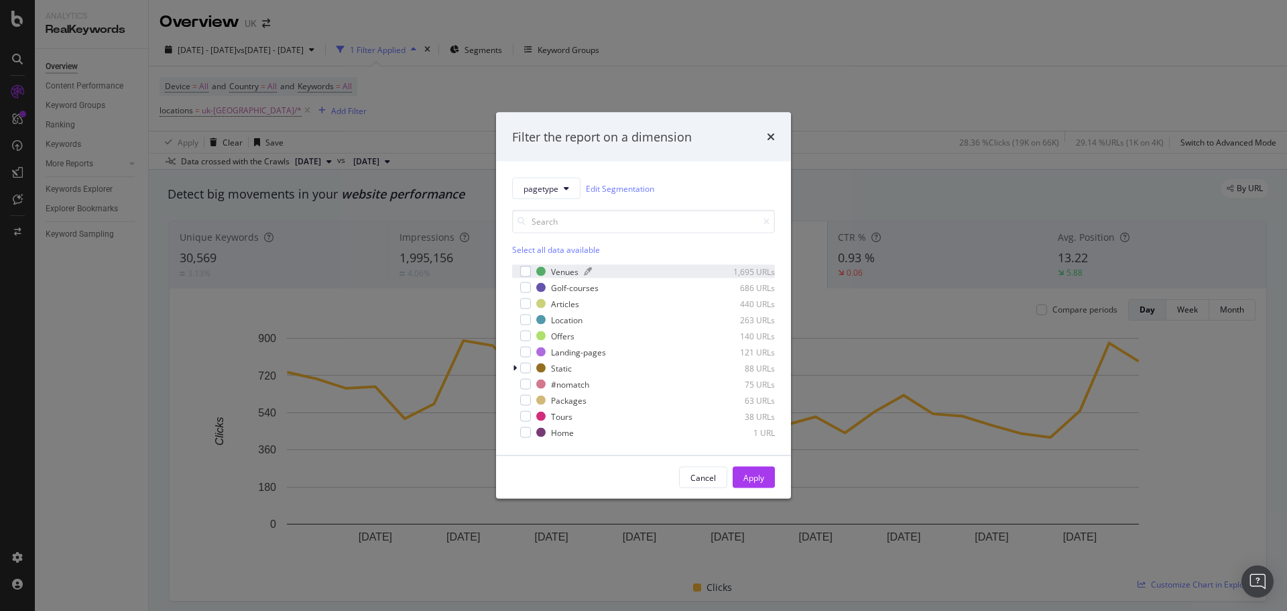
click at [554, 273] on div "Venues" at bounding box center [564, 270] width 27 height 11
click at [560, 290] on div "Golf-courses" at bounding box center [575, 287] width 48 height 11
click at [564, 321] on div "Location" at bounding box center [567, 319] width 32 height 11
click at [562, 335] on div "Offers" at bounding box center [562, 335] width 23 height 11
click at [563, 351] on div "Landing-pages" at bounding box center [578, 351] width 55 height 11
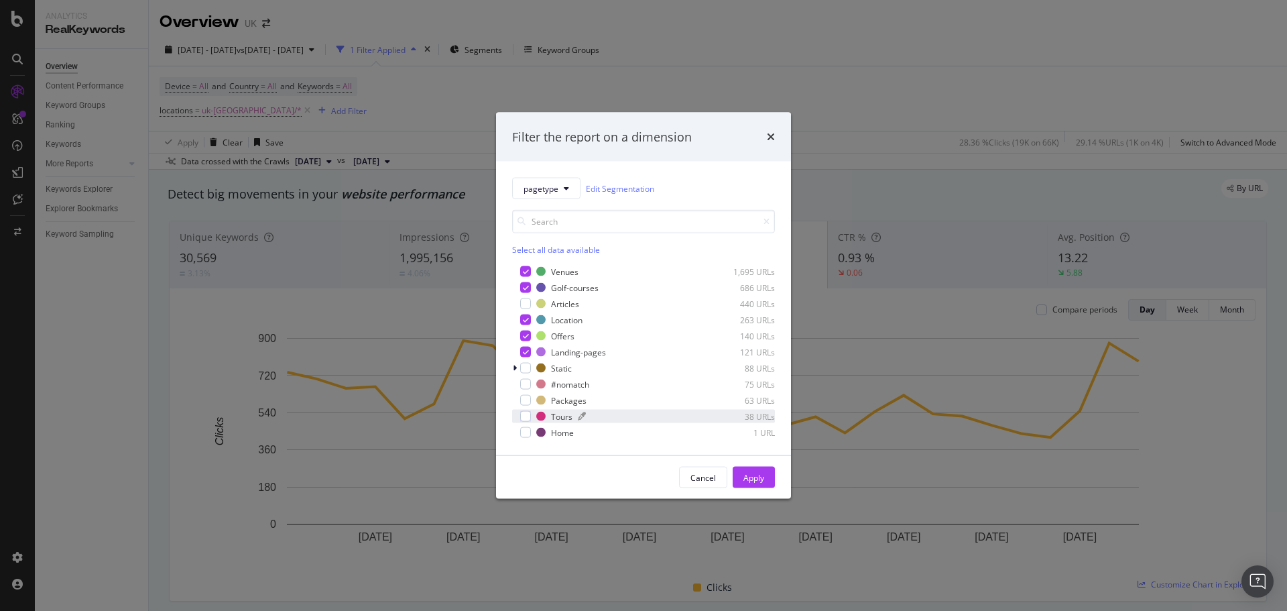
click at [562, 415] on div "Tours" at bounding box center [561, 415] width 21 height 11
click at [756, 475] on div "Apply" at bounding box center [753, 476] width 21 height 11
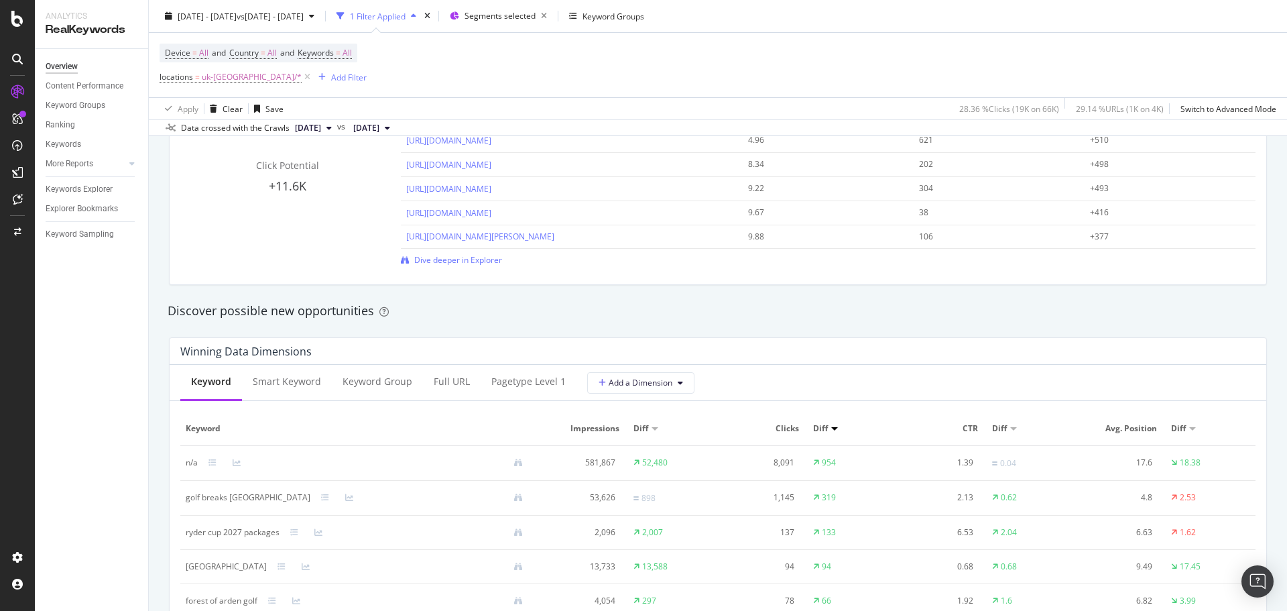
scroll to position [1207, 0]
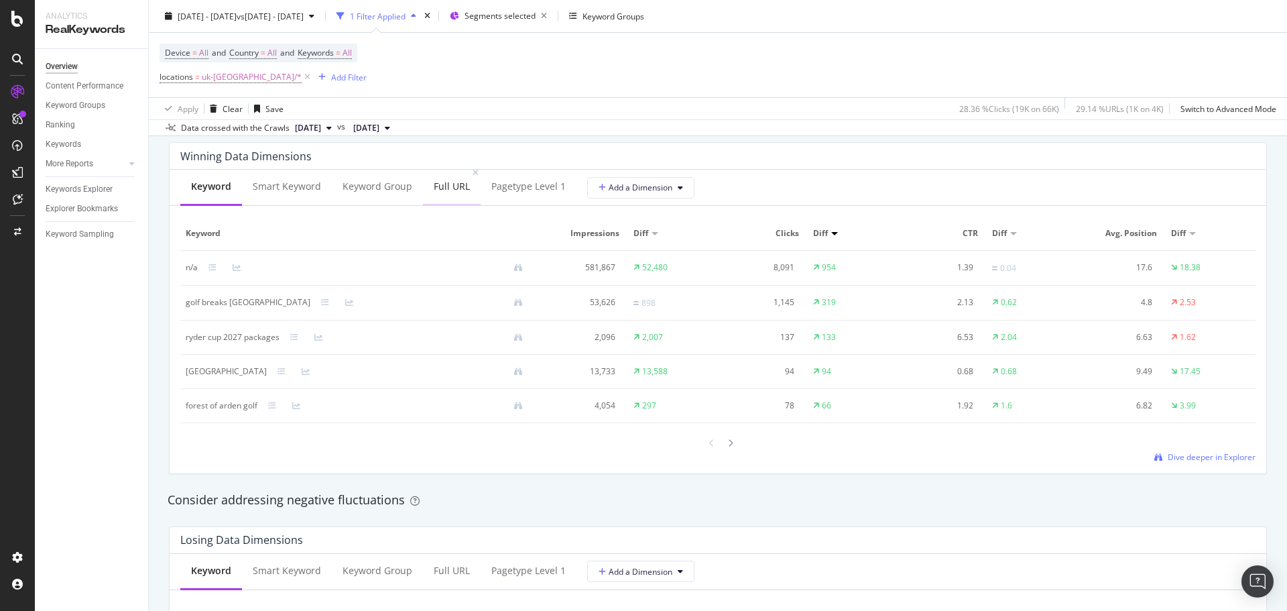
click at [446, 190] on div "Full URL" at bounding box center [452, 186] width 36 height 13
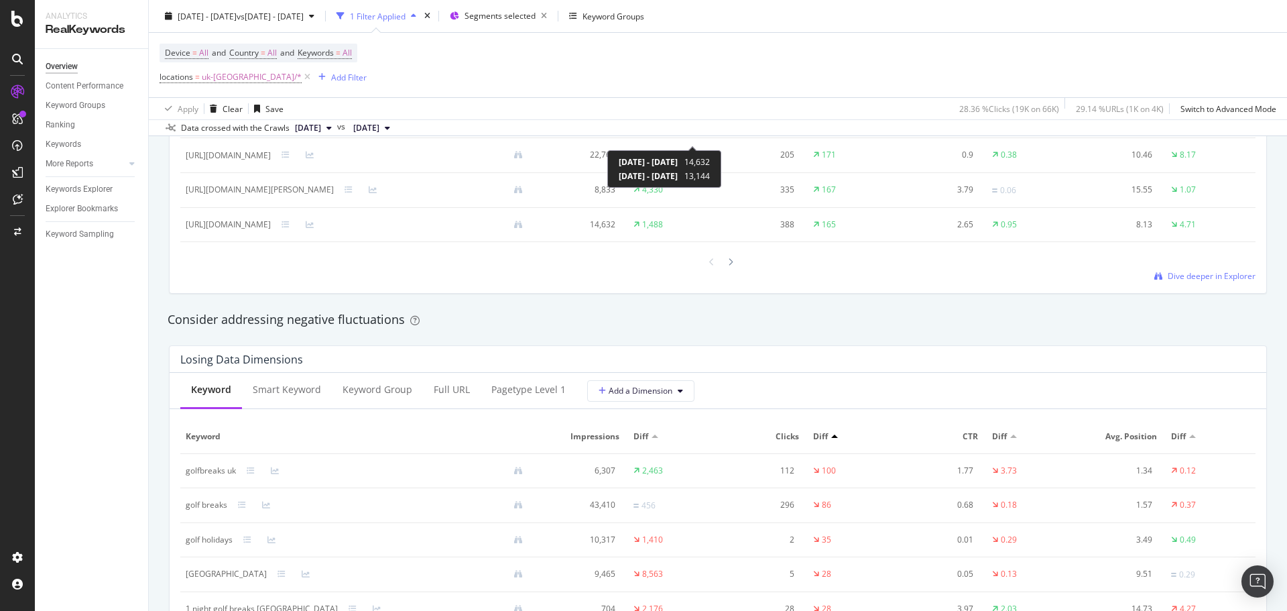
scroll to position [1475, 0]
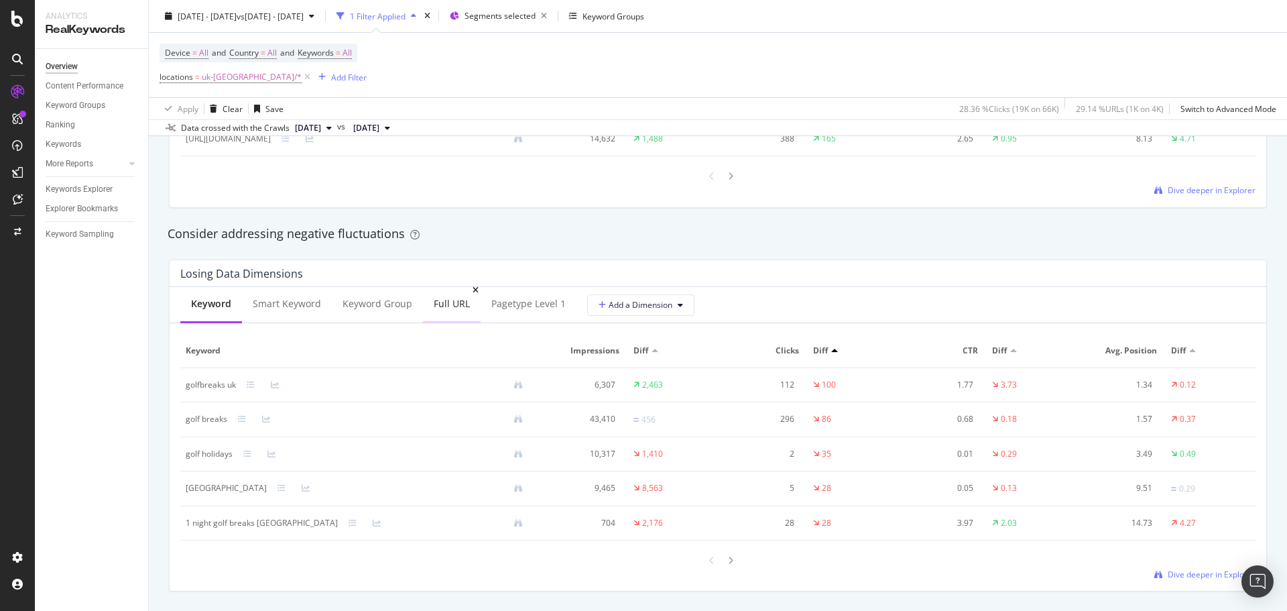
click at [443, 308] on div "Full URL" at bounding box center [452, 303] width 36 height 13
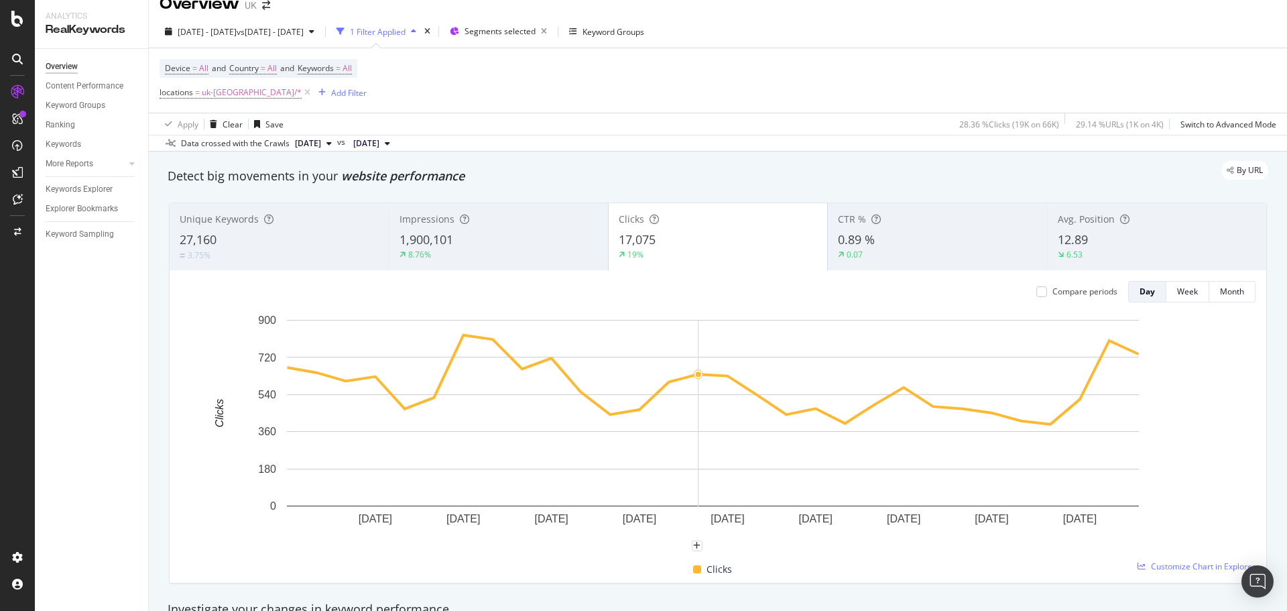
scroll to position [0, 0]
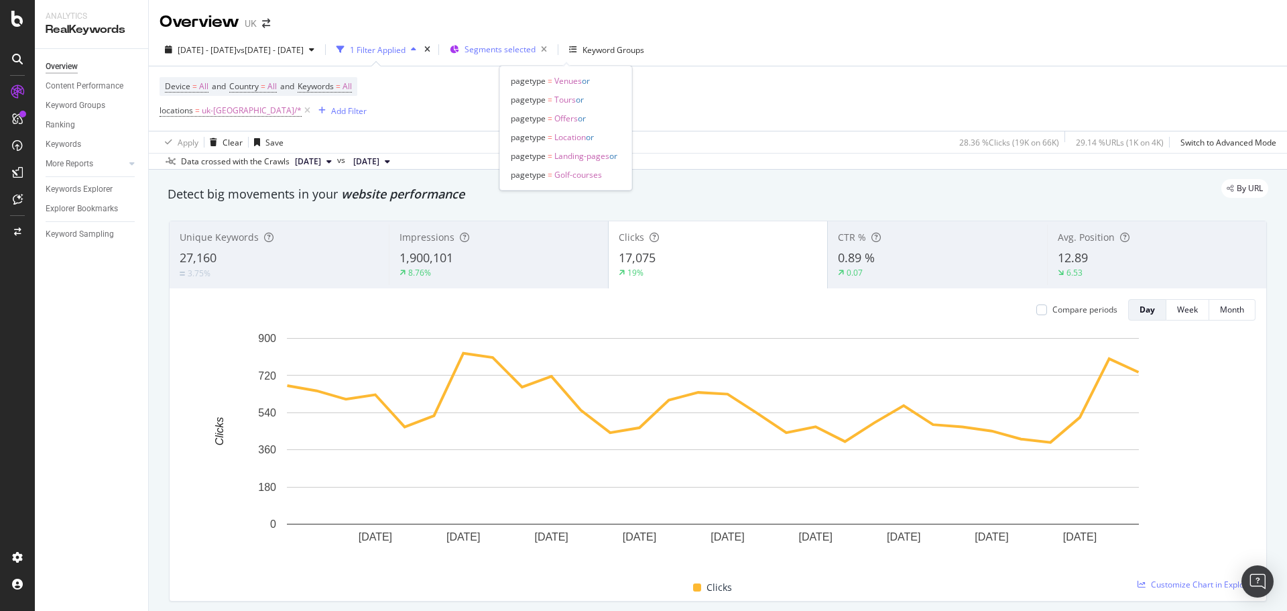
click at [536, 46] on span "Segments selected" at bounding box center [500, 49] width 71 height 11
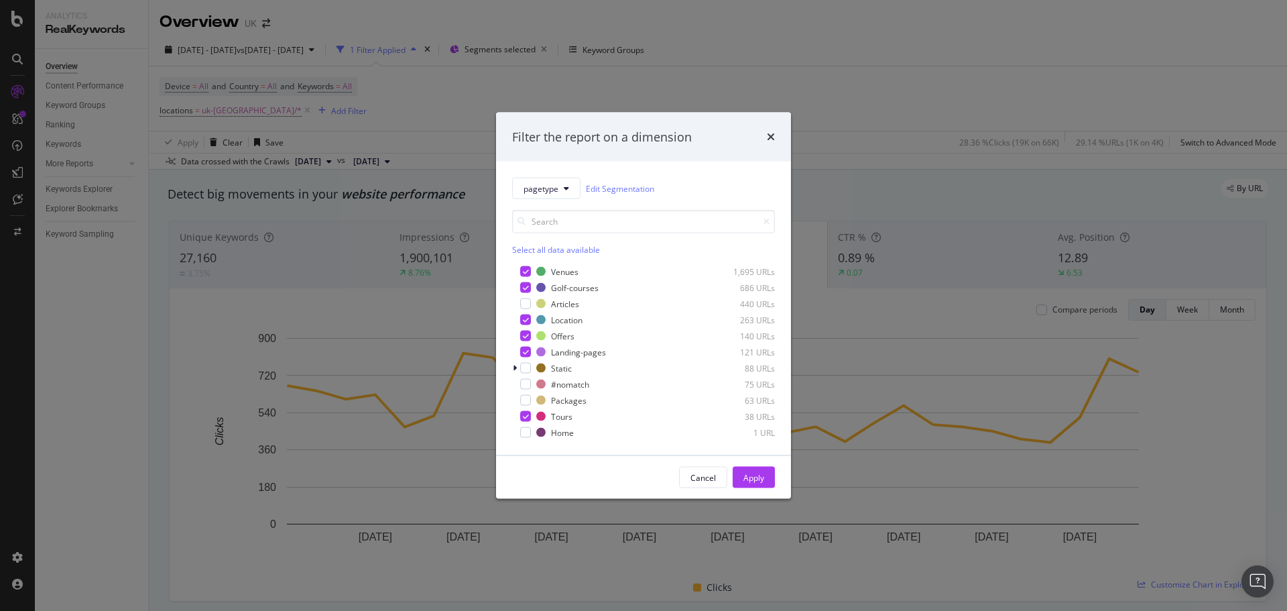
click at [464, 102] on div "Filter the report on a dimension pagetype Edit Segmentation Select all data ava…" at bounding box center [643, 305] width 1287 height 611
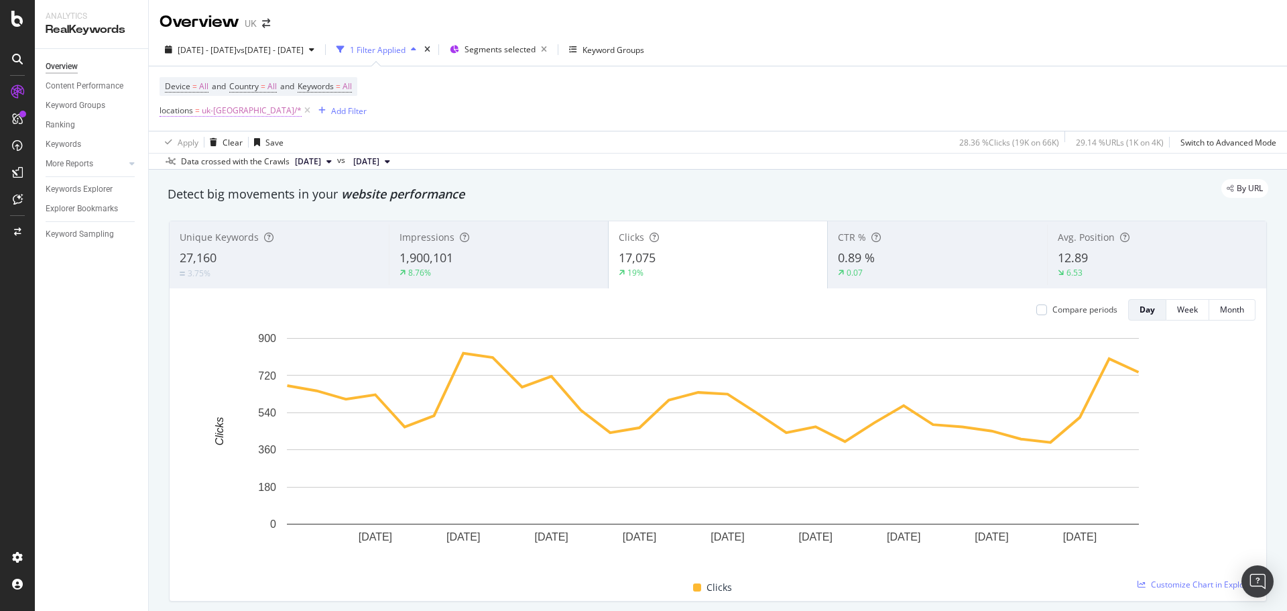
click at [223, 116] on span "uk-[GEOGRAPHIC_DATA]/*" at bounding box center [252, 110] width 100 height 19
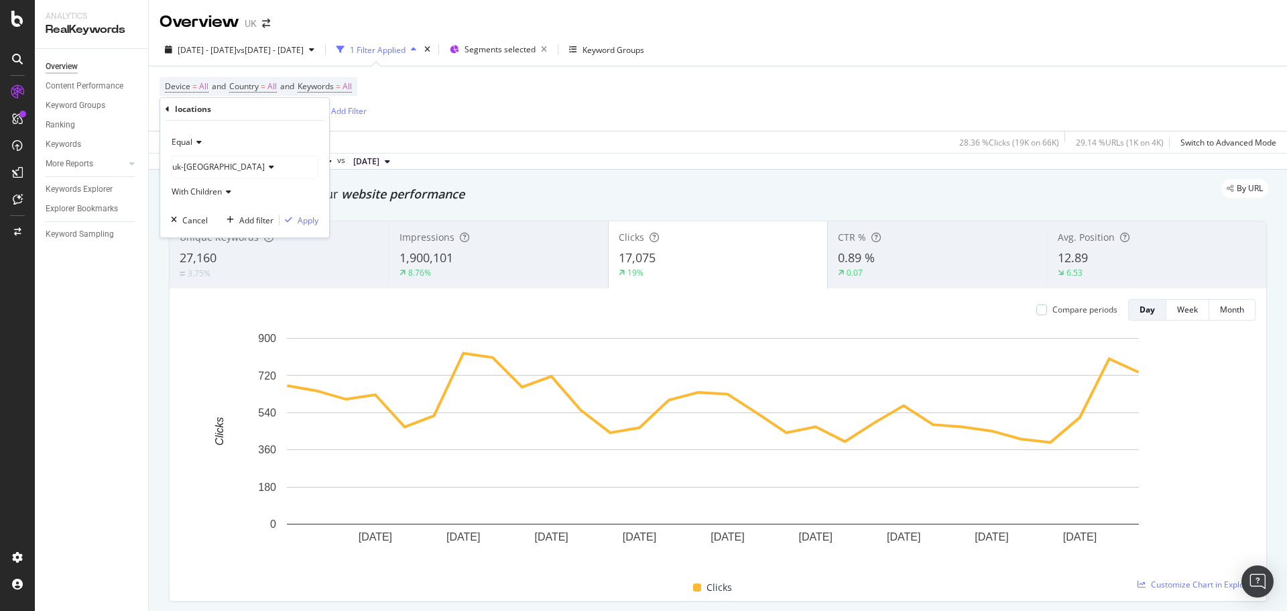
click at [209, 158] on div "uk-[GEOGRAPHIC_DATA]" at bounding box center [245, 166] width 146 height 21
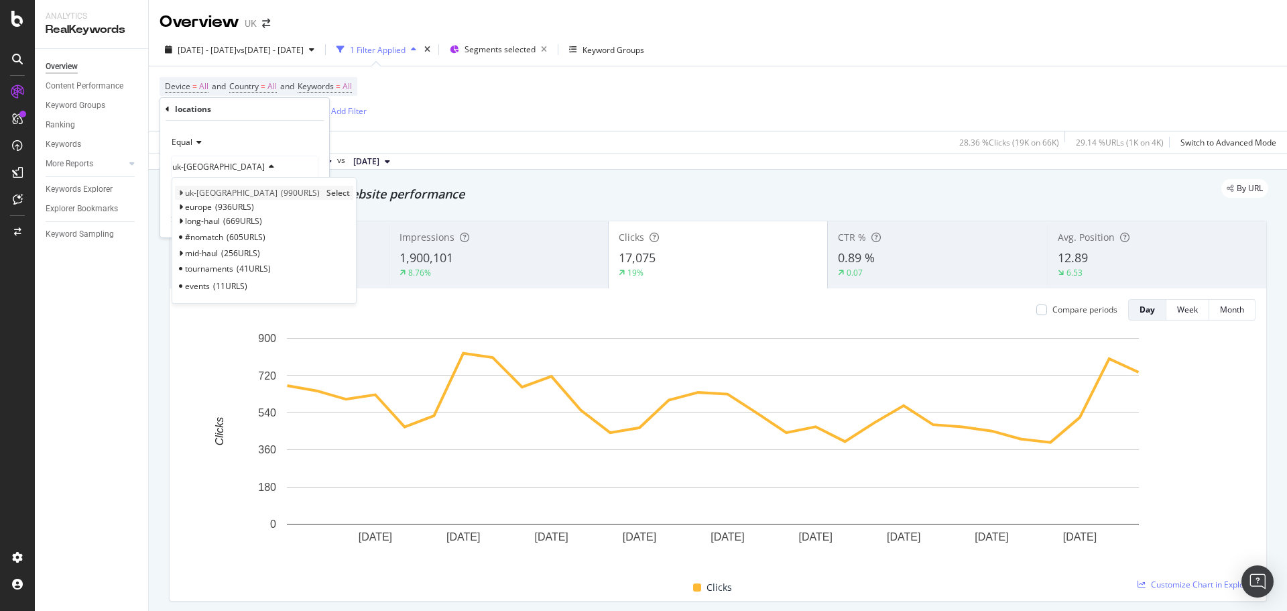
click at [180, 192] on icon at bounding box center [180, 193] width 5 height 8
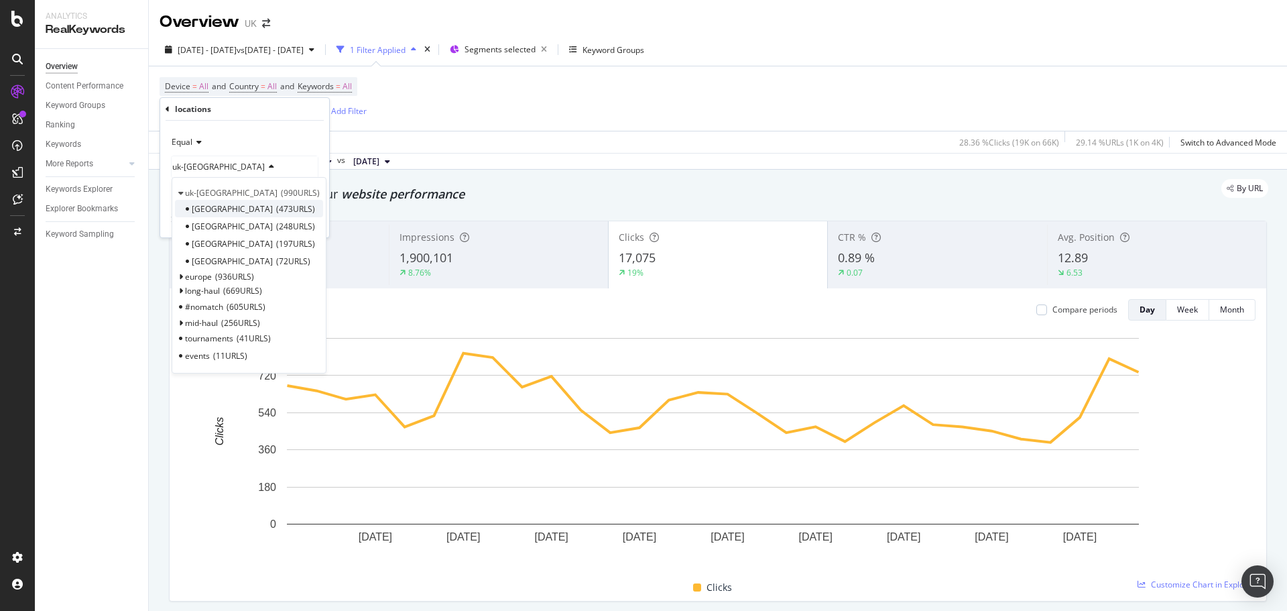
click at [283, 206] on div "[GEOGRAPHIC_DATA] 473 URLS" at bounding box center [249, 208] width 148 height 17
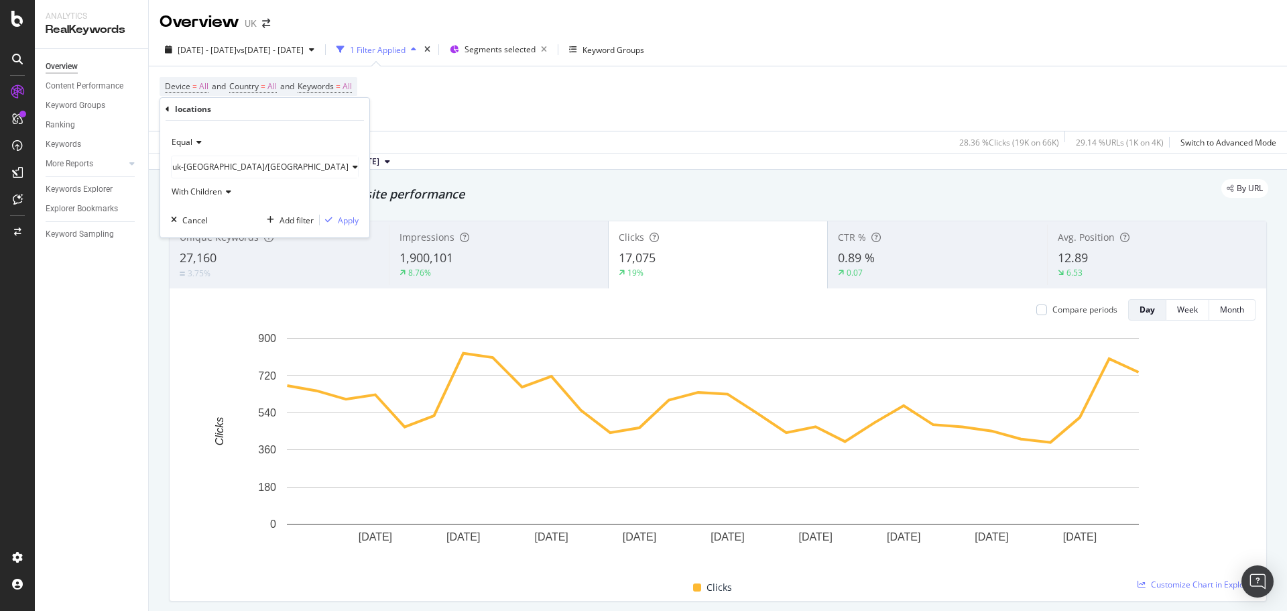
click at [241, 167] on span "uk-[GEOGRAPHIC_DATA]/[GEOGRAPHIC_DATA]" at bounding box center [260, 166] width 176 height 11
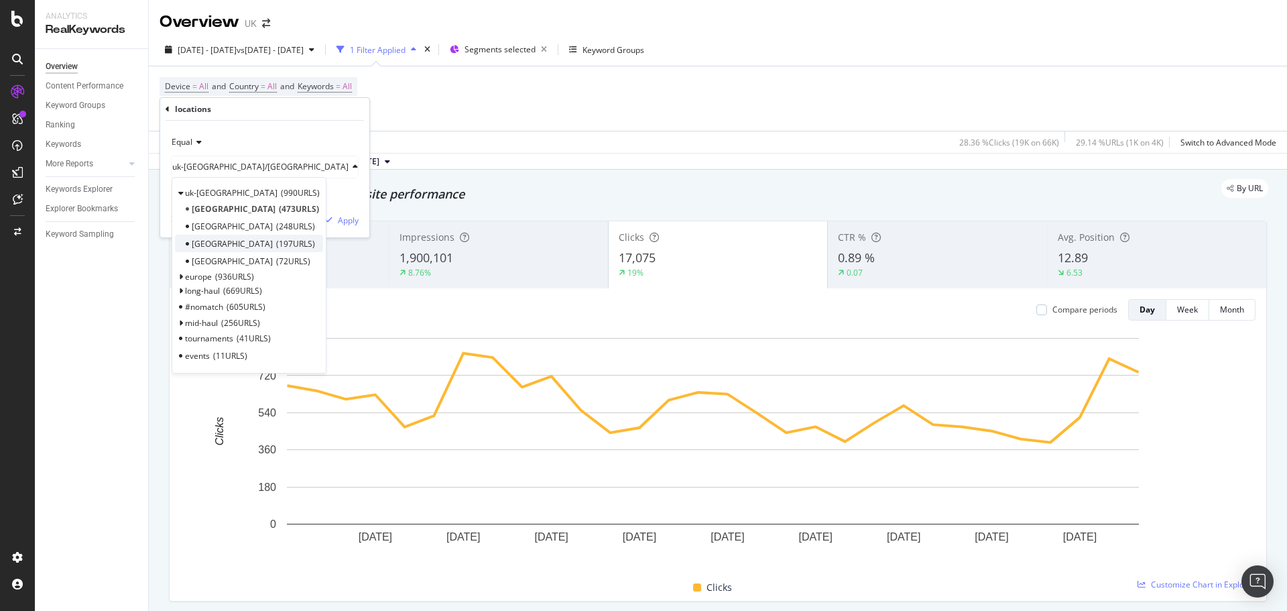
click at [235, 237] on div "Ireland 197 URLS" at bounding box center [249, 243] width 148 height 17
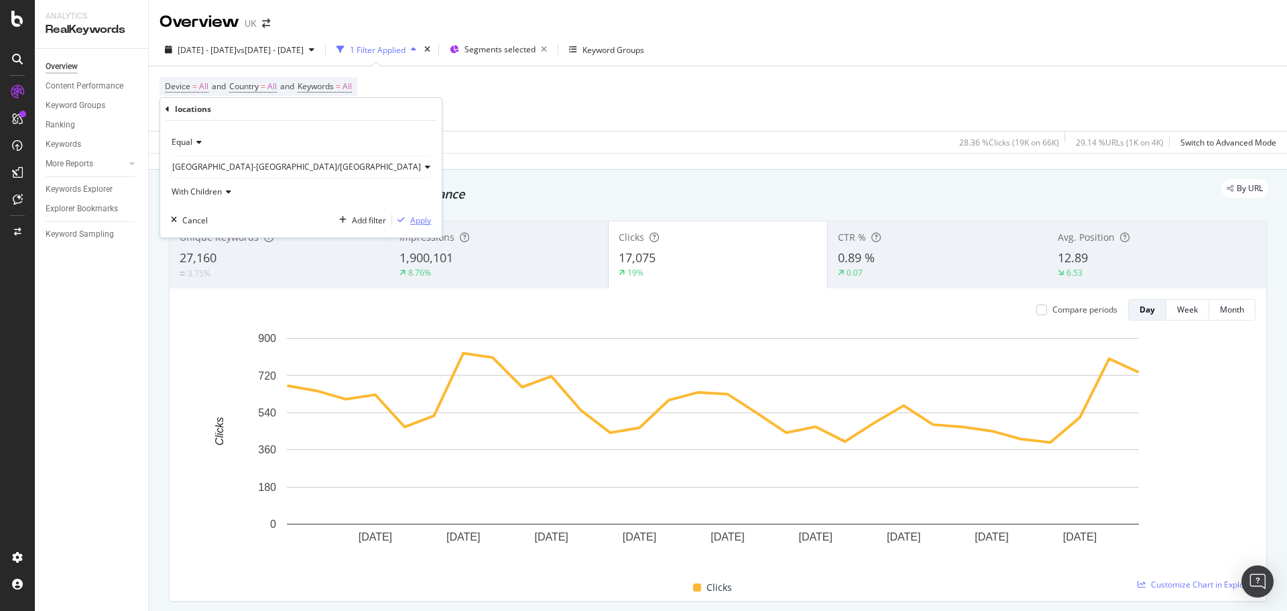
click at [410, 219] on div "Apply" at bounding box center [420, 219] width 21 height 11
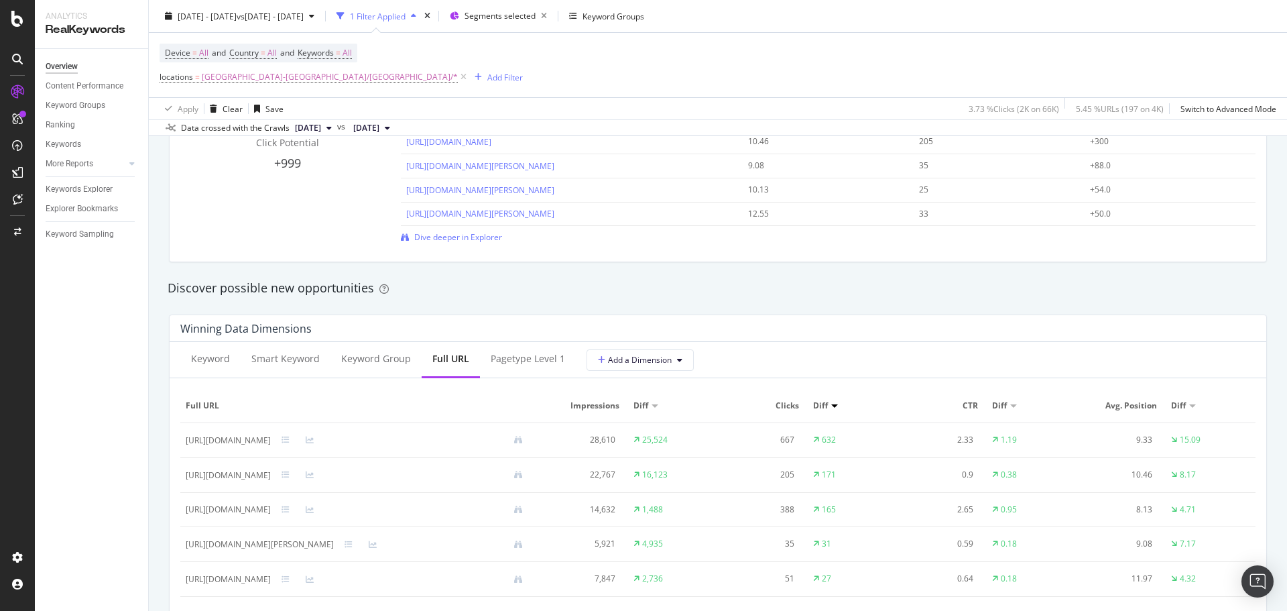
scroll to position [1139, 0]
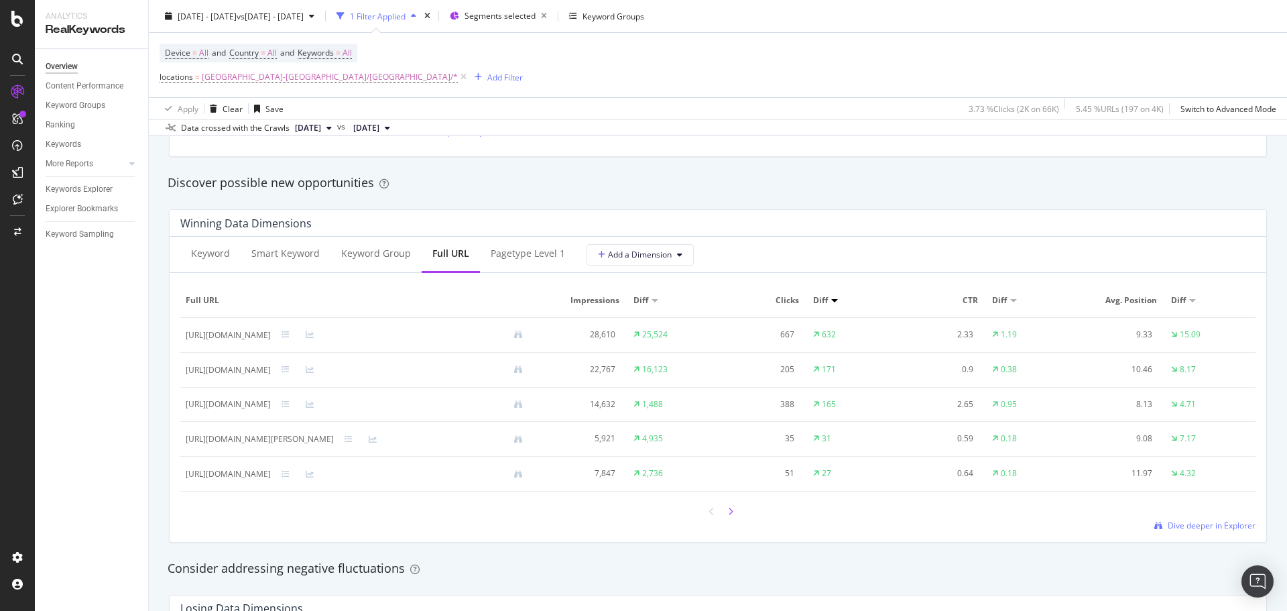
click at [728, 510] on icon at bounding box center [730, 511] width 5 height 8
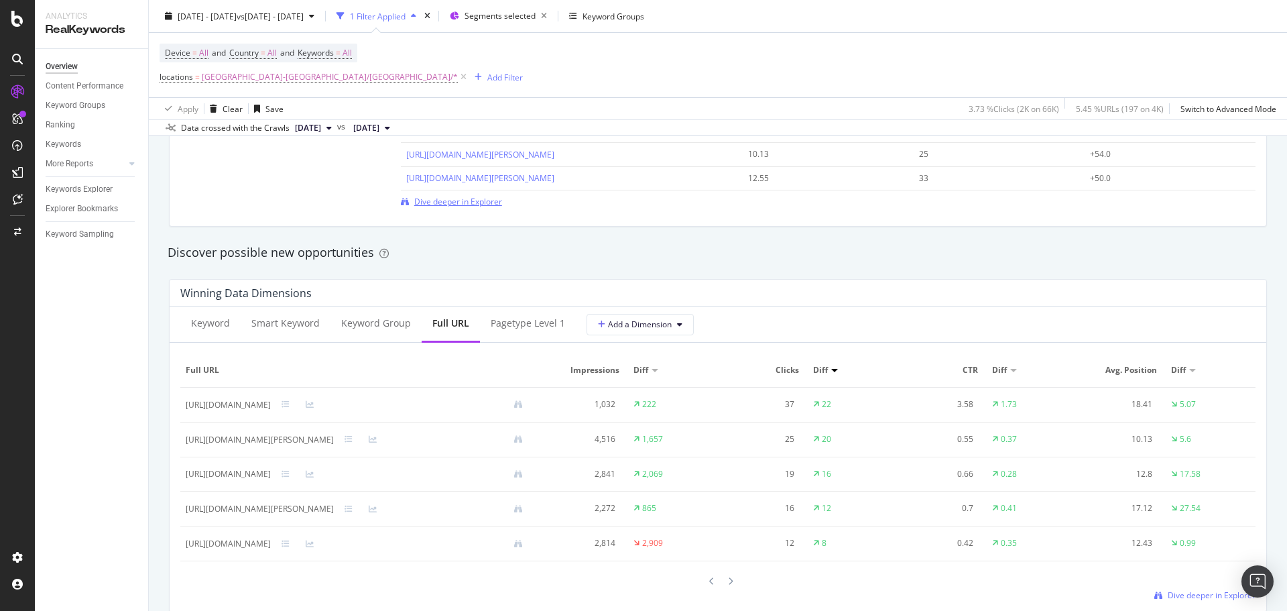
scroll to position [1005, 0]
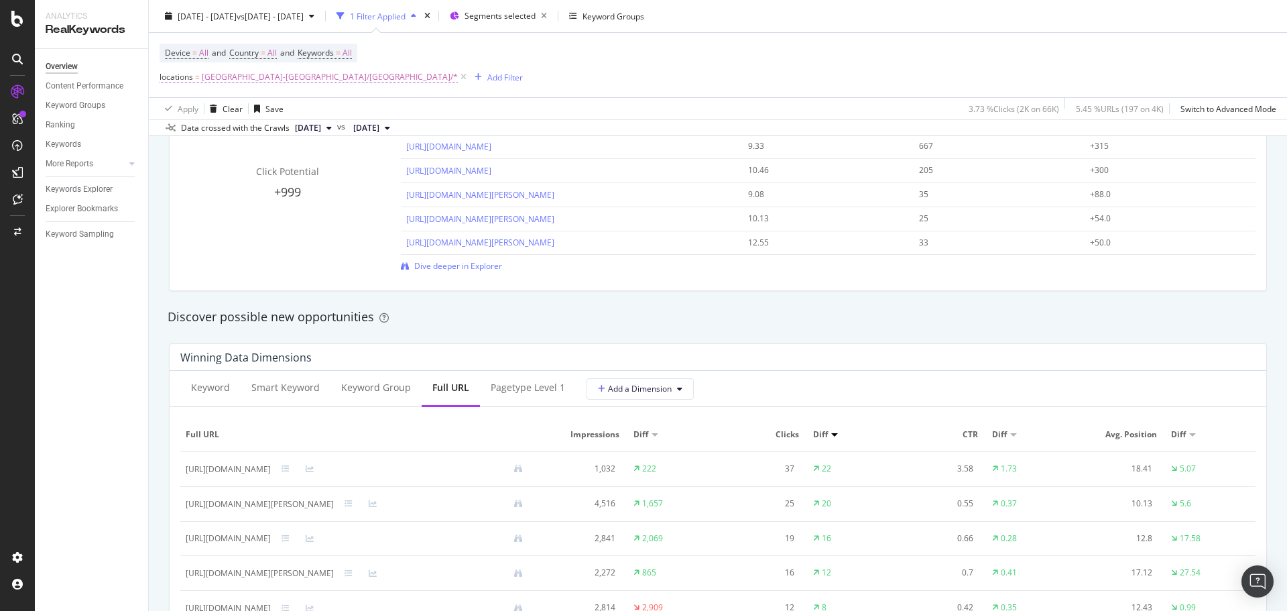
click at [239, 82] on span "[GEOGRAPHIC_DATA]-[GEOGRAPHIC_DATA]/[GEOGRAPHIC_DATA]/*" at bounding box center [330, 77] width 256 height 19
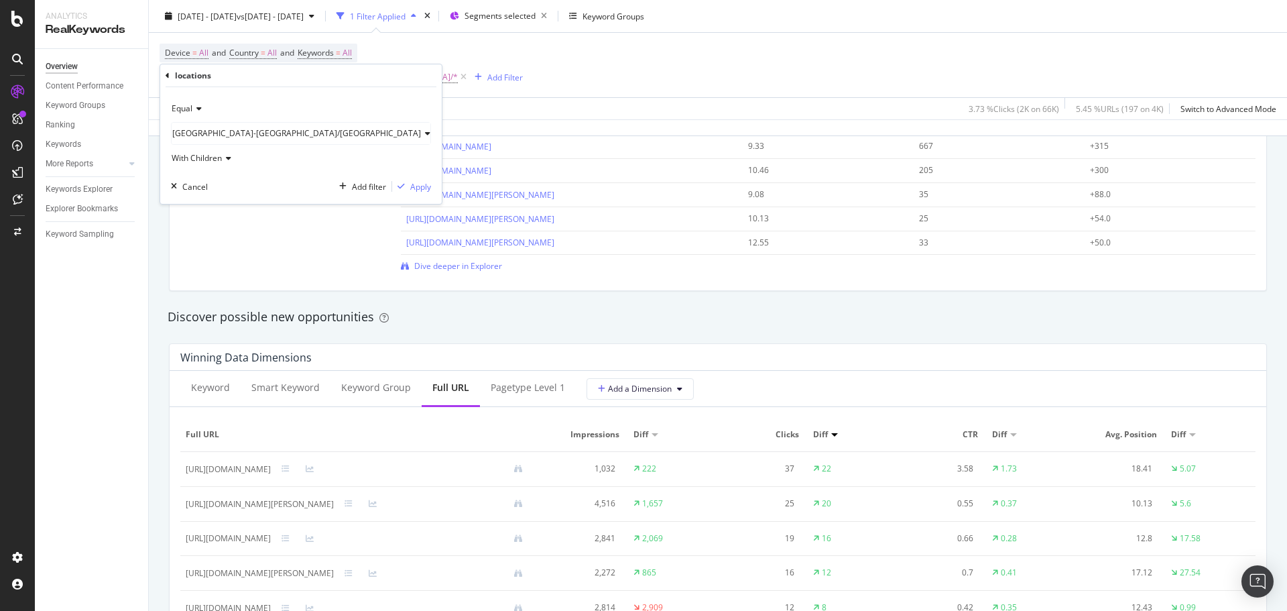
click at [221, 130] on span "[GEOGRAPHIC_DATA]-[GEOGRAPHIC_DATA]/[GEOGRAPHIC_DATA]" at bounding box center [296, 132] width 249 height 11
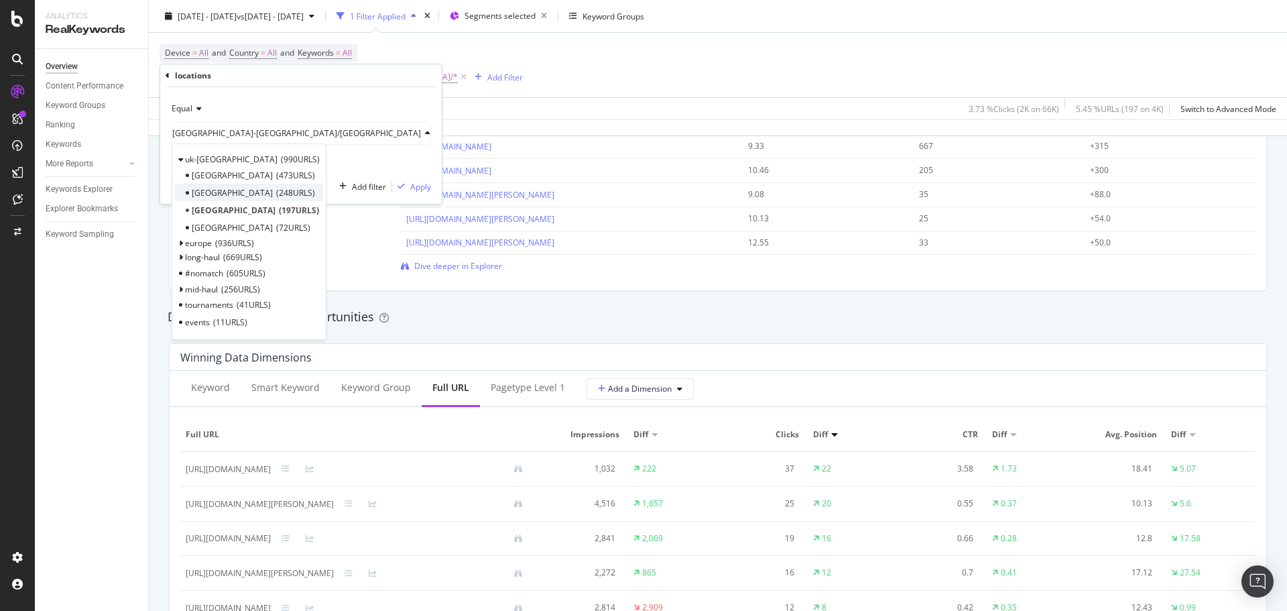
click at [276, 190] on span "248 URLS" at bounding box center [295, 192] width 39 height 11
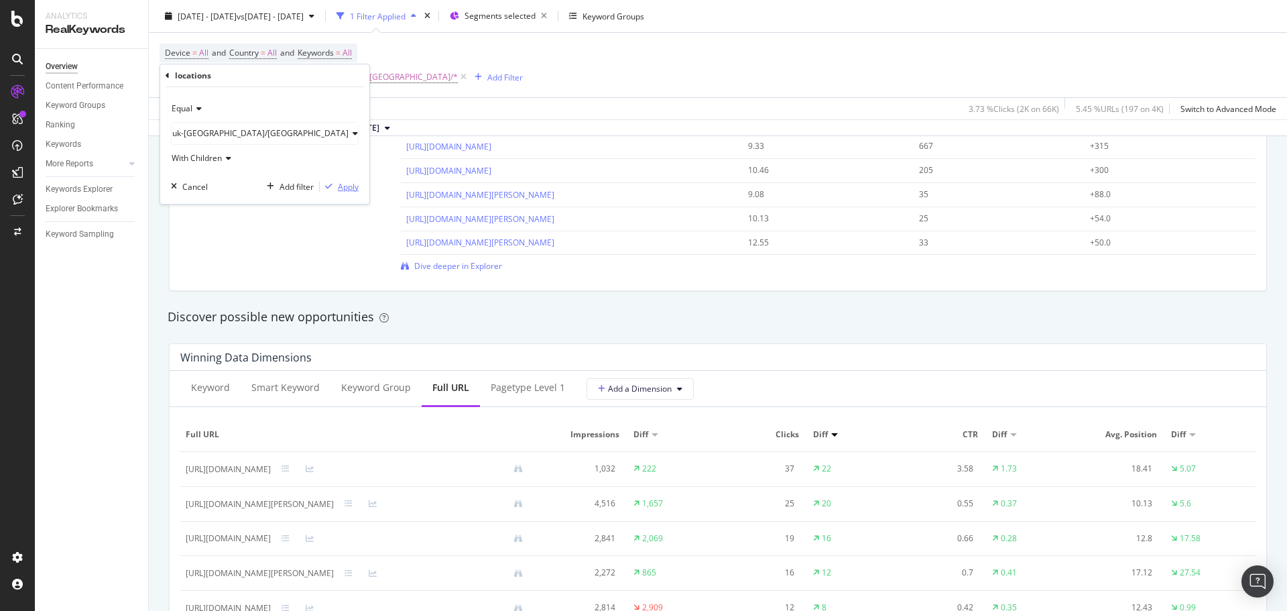
click at [318, 187] on div "Equal [GEOGRAPHIC_DATA]-[GEOGRAPHIC_DATA]/[GEOGRAPHIC_DATA] With Children Cance…" at bounding box center [264, 145] width 209 height 117
click at [338, 187] on div "Apply" at bounding box center [348, 186] width 21 height 11
